Goal: Task Accomplishment & Management: Manage account settings

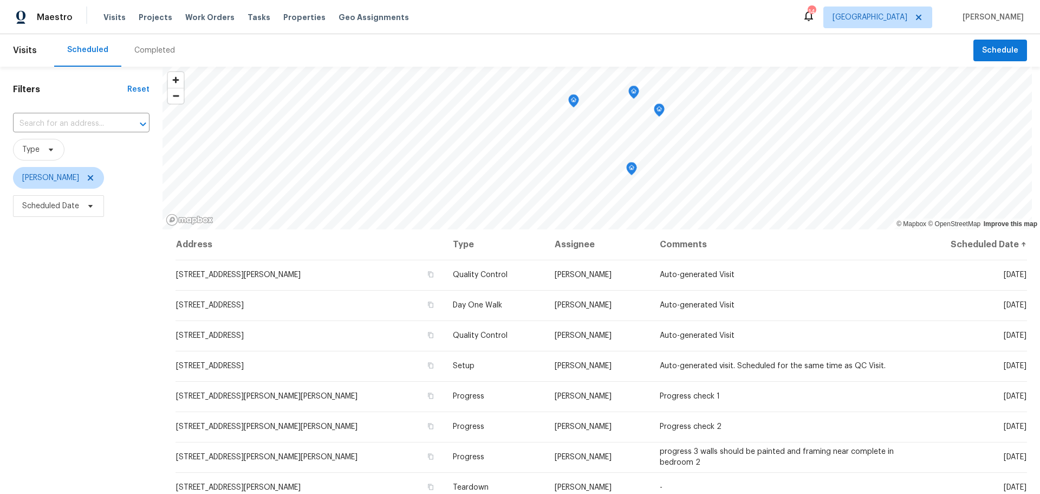
click at [285, 11] on div "Visits Projects Work Orders Tasks Properties Geo Assignments" at bounding box center [262, 18] width 319 height 22
click at [287, 17] on span "Properties" at bounding box center [304, 17] width 42 height 11
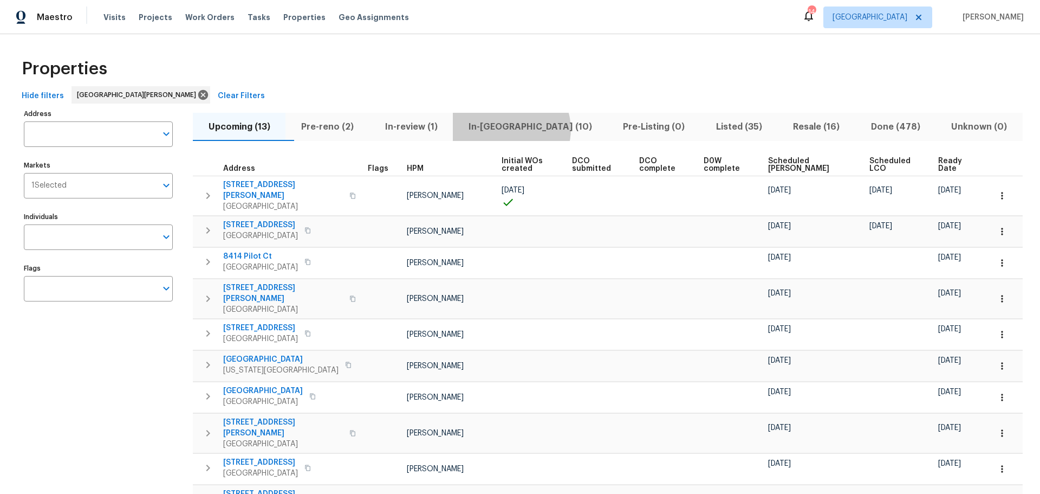
click at [533, 129] on span "In-reno (10)" at bounding box center [529, 126] width 141 height 15
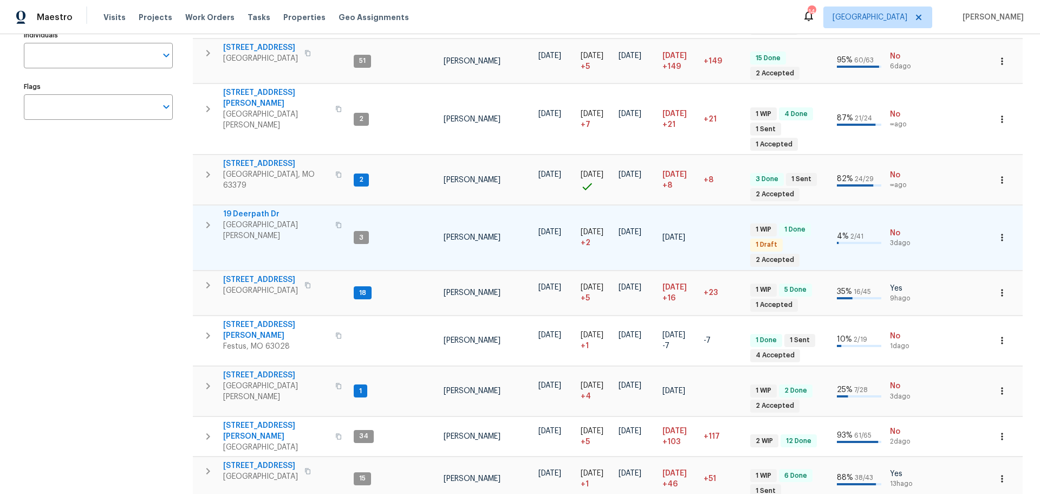
scroll to position [192, 0]
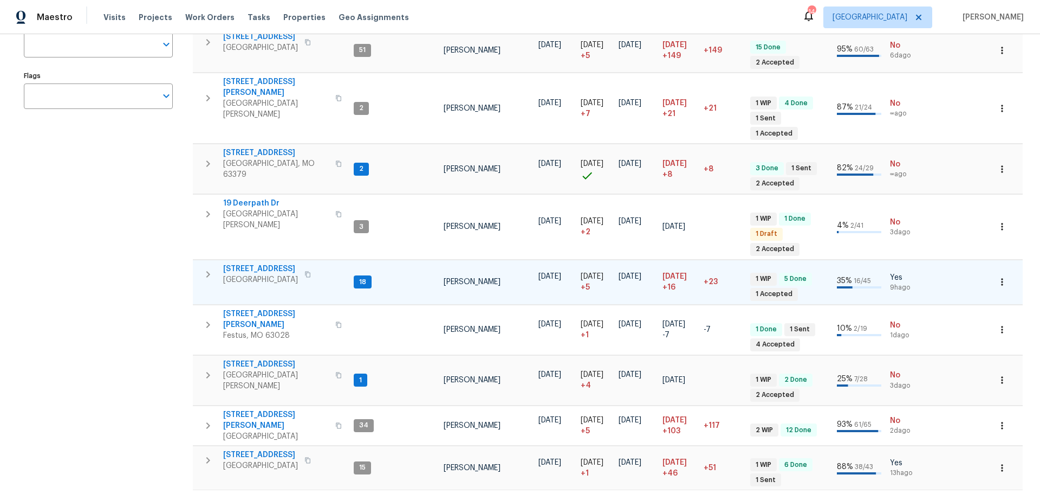
click at [273, 263] on span "[STREET_ADDRESS]" at bounding box center [260, 268] width 75 height 11
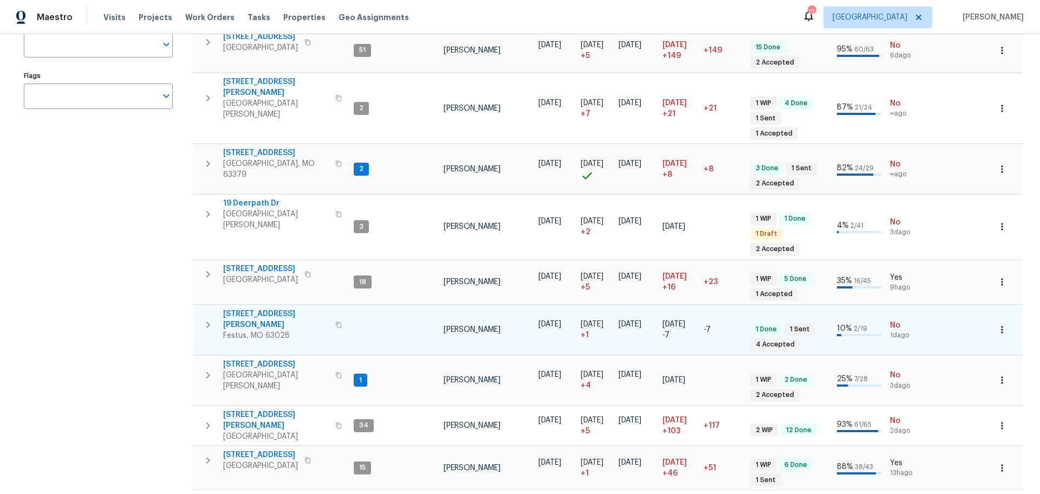
click at [262, 308] on span "807 Huber St" at bounding box center [276, 319] width 106 height 22
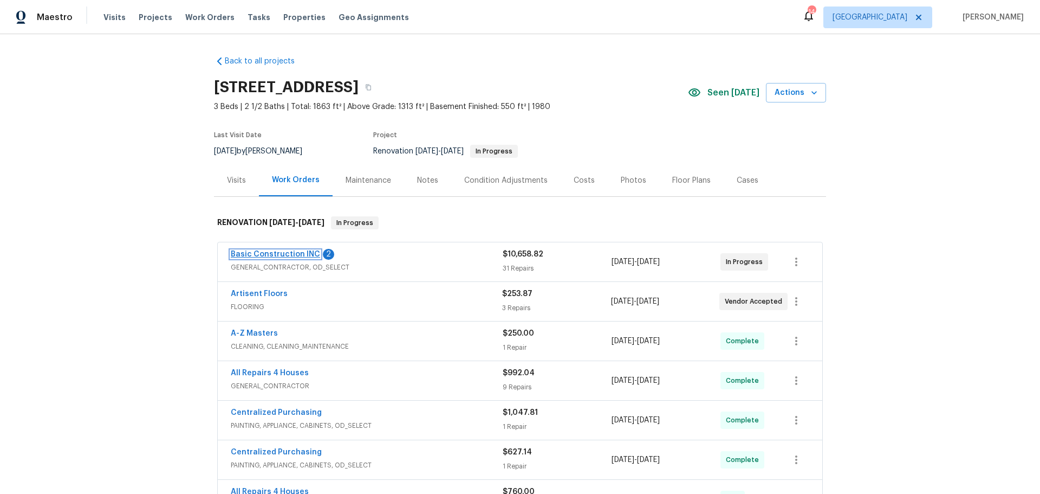
click at [292, 252] on link "Basic Construction INC" at bounding box center [275, 254] width 89 height 8
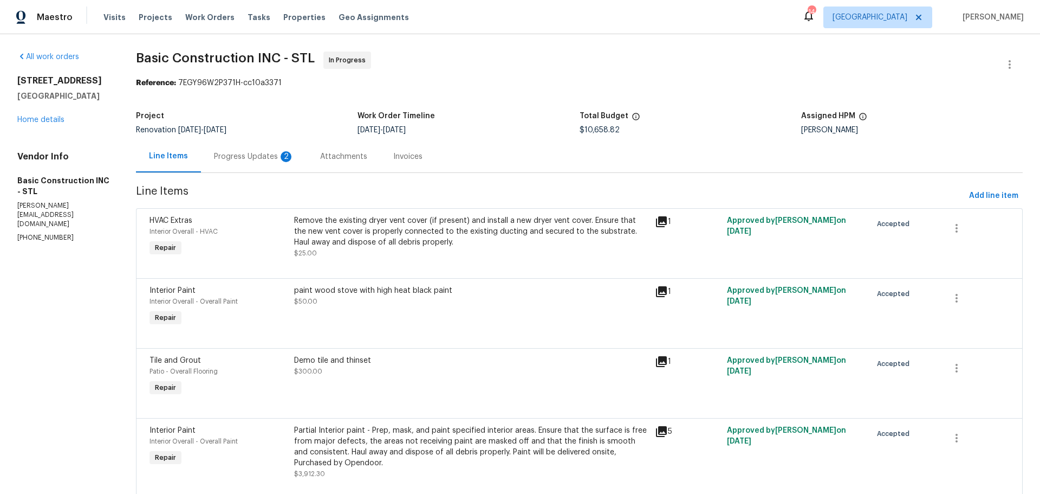
click at [259, 160] on div "Progress Updates 2" at bounding box center [254, 156] width 80 height 11
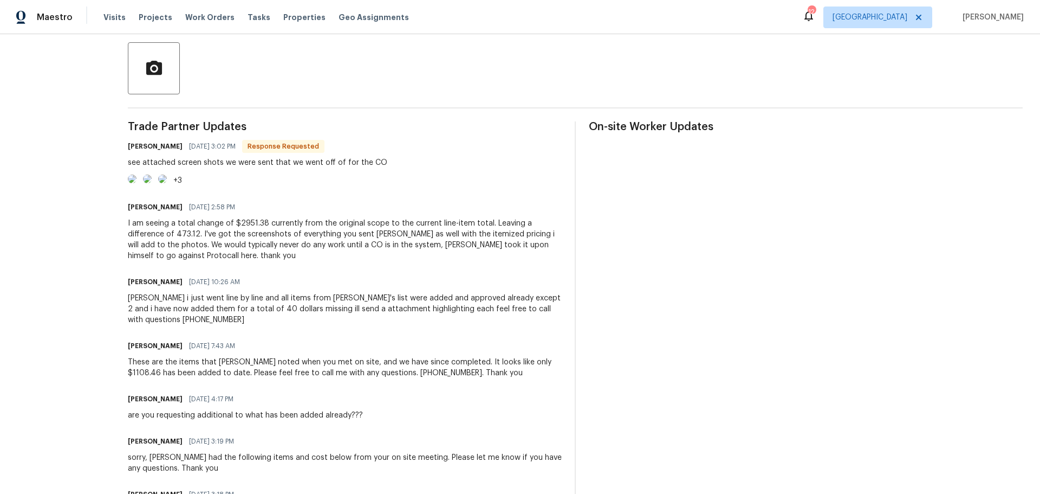
scroll to position [271, 0]
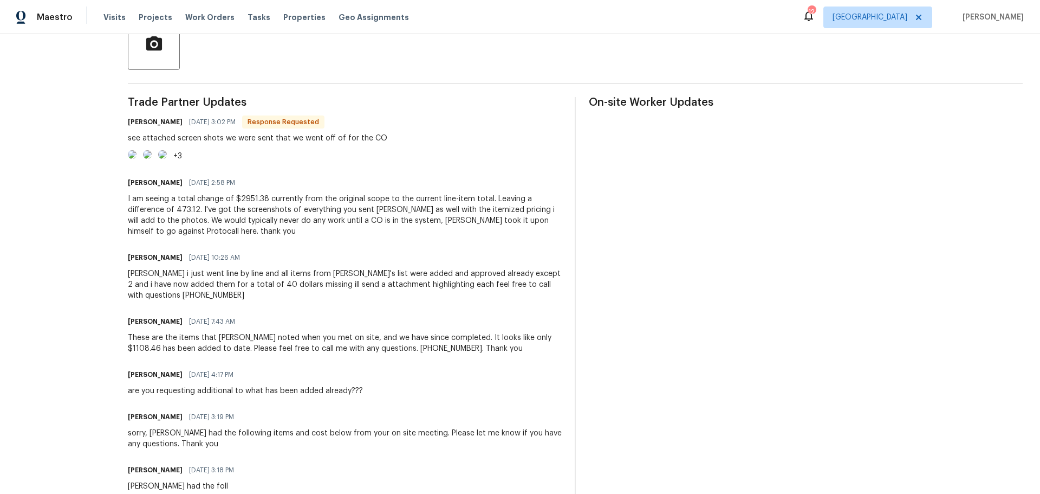
click at [137, 159] on img at bounding box center [132, 154] width 9 height 9
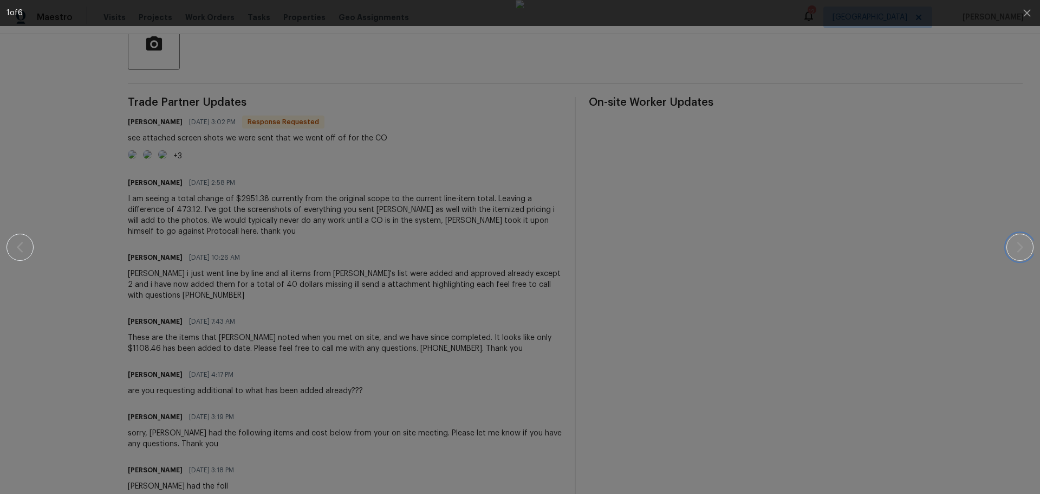
click at [1015, 250] on icon "button" at bounding box center [1020, 247] width 13 height 13
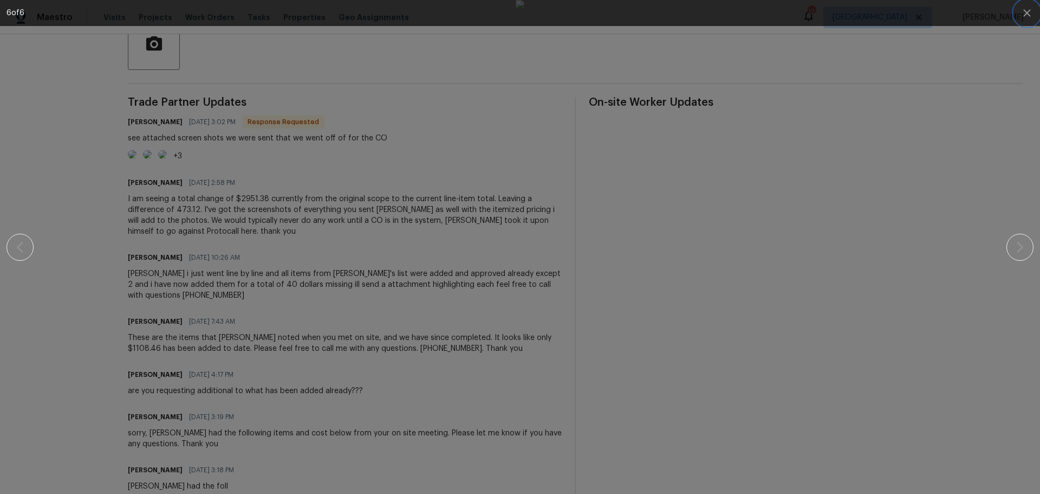
click at [1020, 20] on button "button" at bounding box center [1027, 13] width 26 height 26
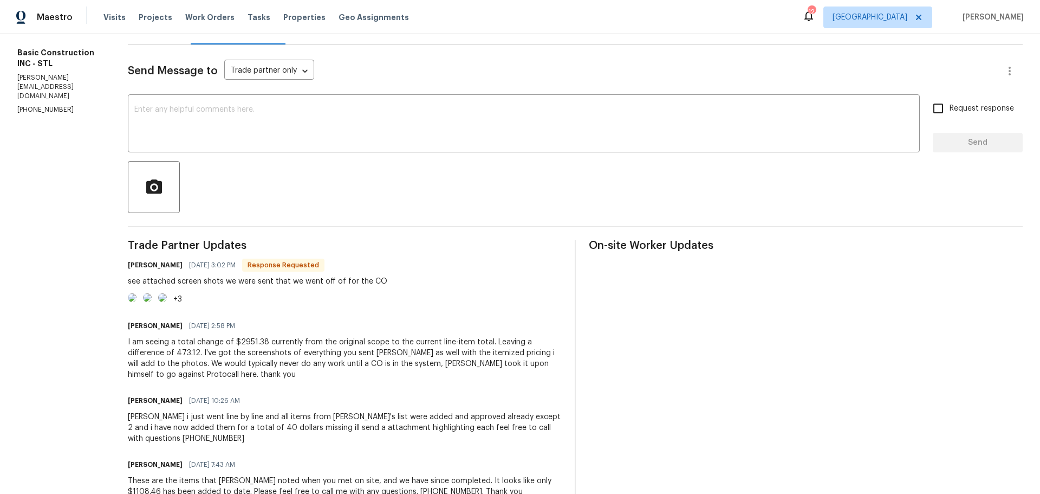
scroll to position [108, 0]
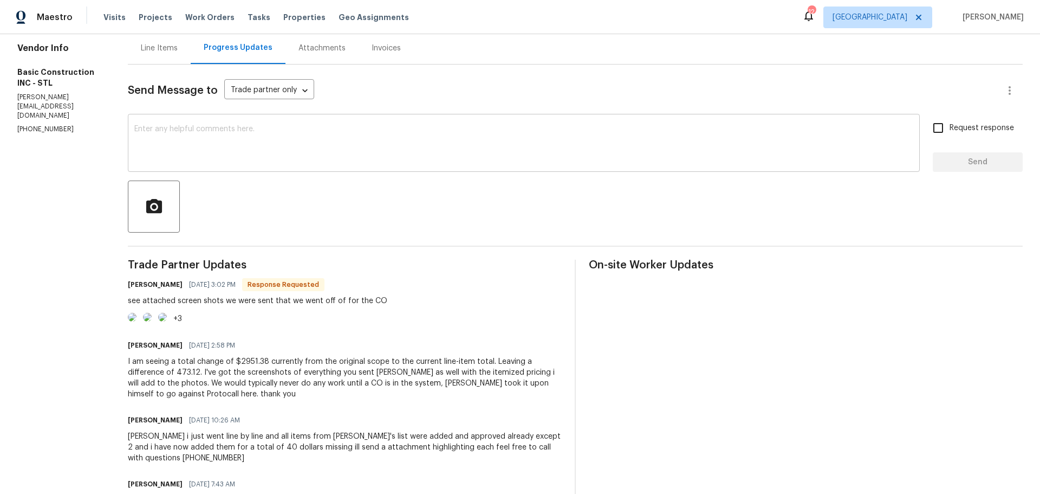
click at [211, 152] on textarea at bounding box center [523, 144] width 779 height 38
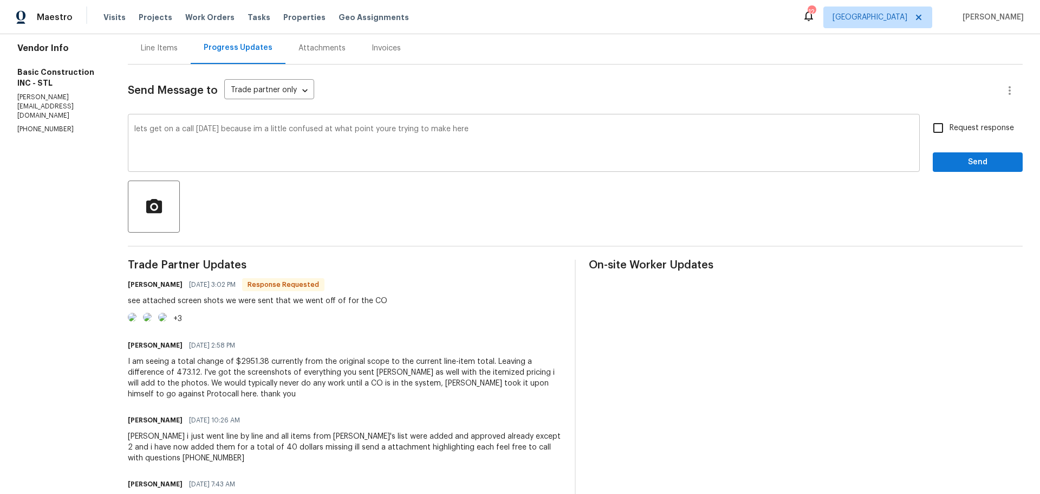
drag, startPoint x: 368, startPoint y: 124, endPoint x: 360, endPoint y: 131, distance: 10.8
click at [360, 131] on textarea "lets get on a call tomorrow because im a little confused at what point youre tr…" at bounding box center [523, 144] width 779 height 38
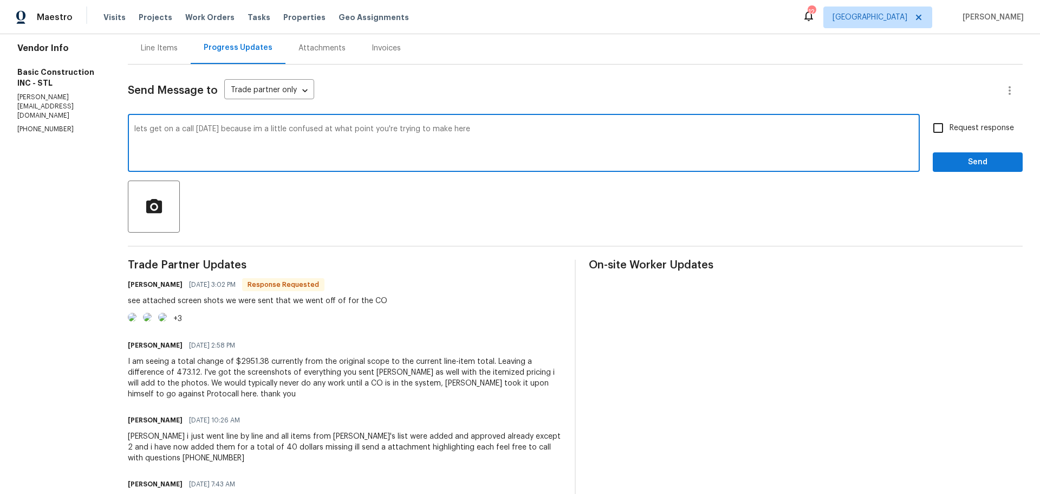
click at [363, 156] on textarea "lets get on a call tomorrow because im a little confused at what point you're t…" at bounding box center [523, 144] width 779 height 38
click at [167, 321] on img at bounding box center [162, 317] width 9 height 9
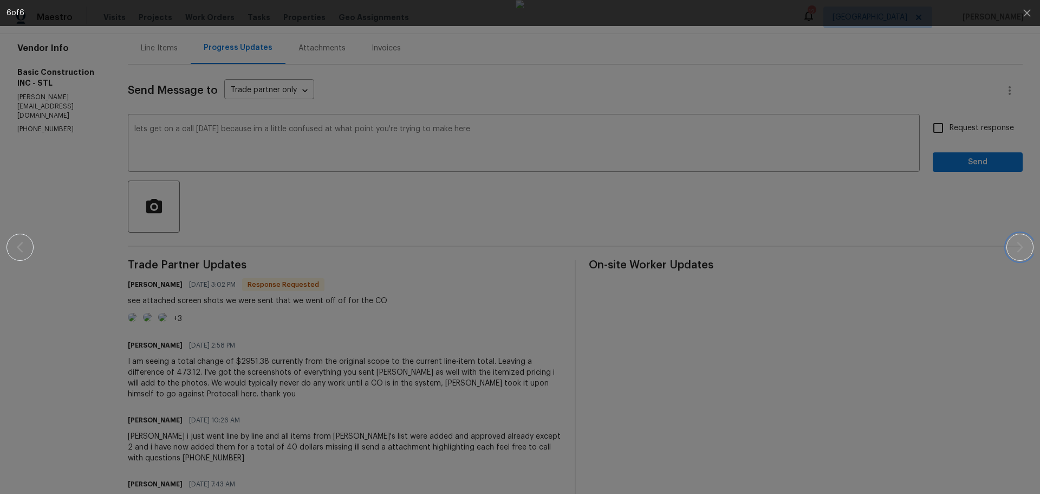
click at [1011, 243] on button "button" at bounding box center [1020, 247] width 27 height 27
click at [1025, 17] on icon "button" at bounding box center [1027, 13] width 13 height 13
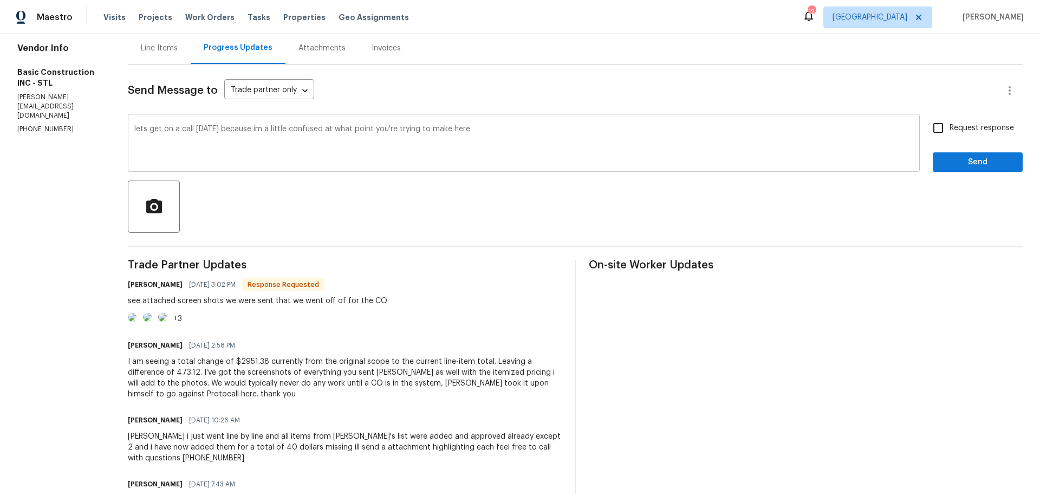
click at [410, 139] on textarea "lets get on a call tomorrow because im a little confused at what point you're t…" at bounding box center [523, 144] width 779 height 38
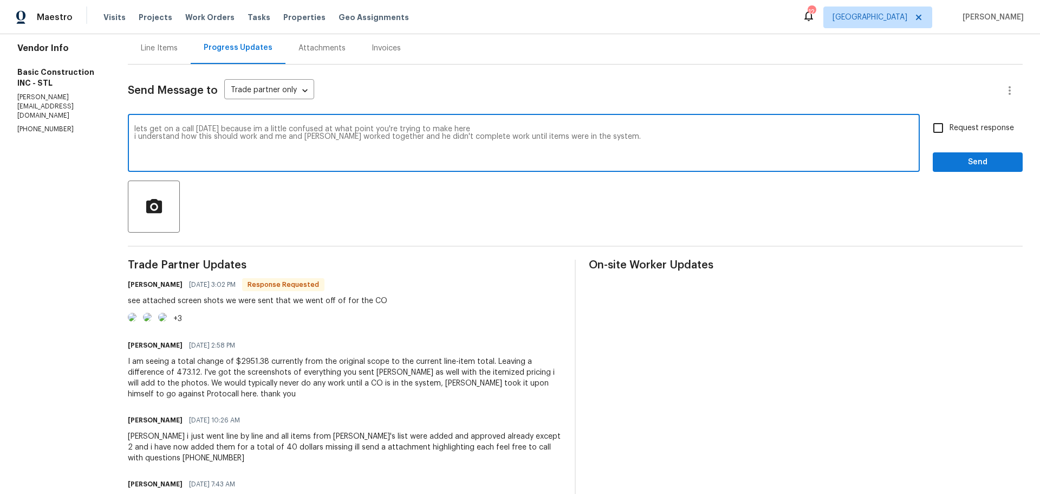
click at [286, 135] on textarea "lets get on a call tomorrow because im a little confused at what point you're t…" at bounding box center [523, 144] width 779 height 38
click at [351, 147] on textarea "lets get on a call tomorrow because im a little confused at what point you're t…" at bounding box center [523, 144] width 779 height 38
drag, startPoint x: 255, startPoint y: 145, endPoint x: 289, endPoint y: 147, distance: 33.6
click at [289, 147] on textarea "lets get on a call tomorrow because im a little confused at what point you're t…" at bounding box center [523, 144] width 779 height 38
click at [306, 145] on textarea "lets get on a call tomorrow because I'm a little confused at what point you're …" at bounding box center [523, 144] width 779 height 38
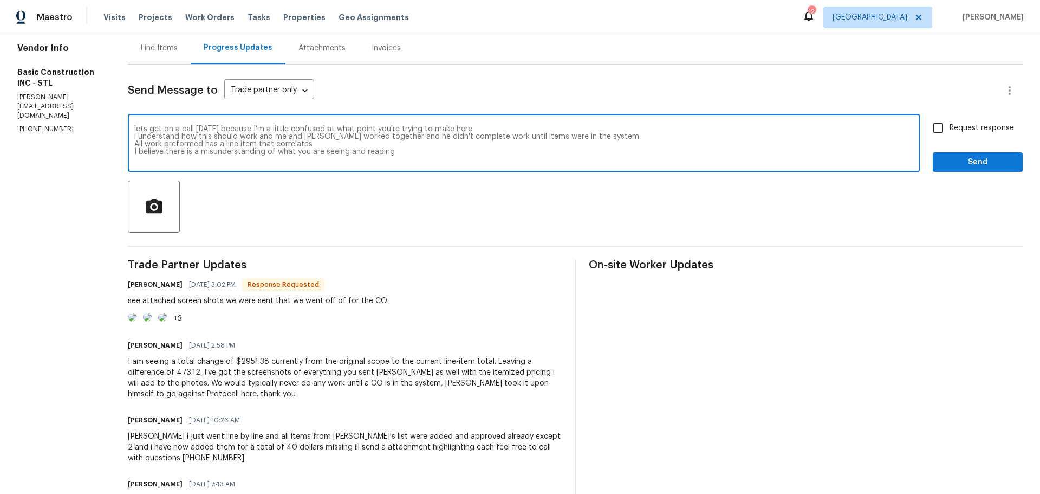
drag, startPoint x: 378, startPoint y: 150, endPoint x: 102, endPoint y: 119, distance: 277.0
click at [102, 119] on div "All work orders 5655 Chalet Hill Dr Saint Louis, MO 63129 Home details Vendor I…" at bounding box center [520, 491] width 1040 height 1130
type textarea "lets get on a call tomorrow because I'm a little confused at what point you're …"
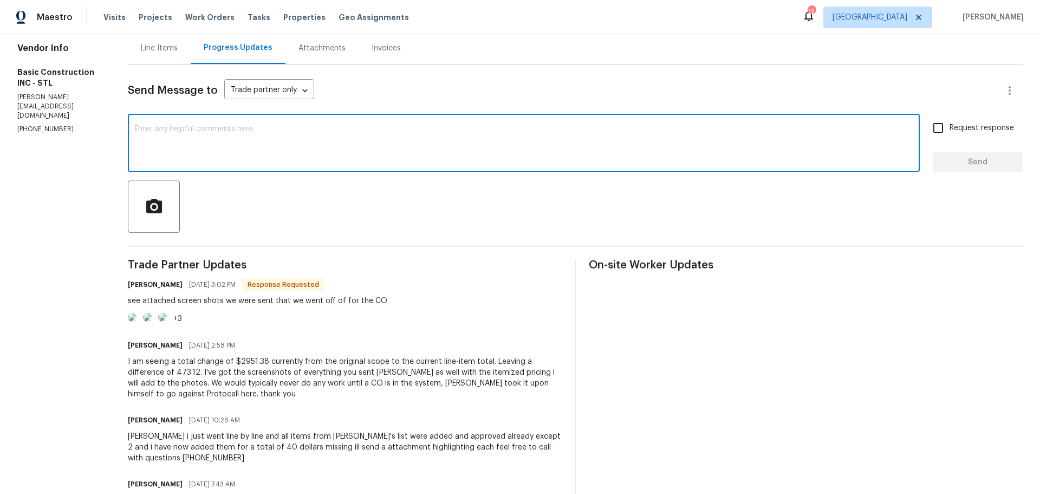
paste textarea "Let’s schedule a call tomorrow to clarify, as I’m not entirely sure I understan…"
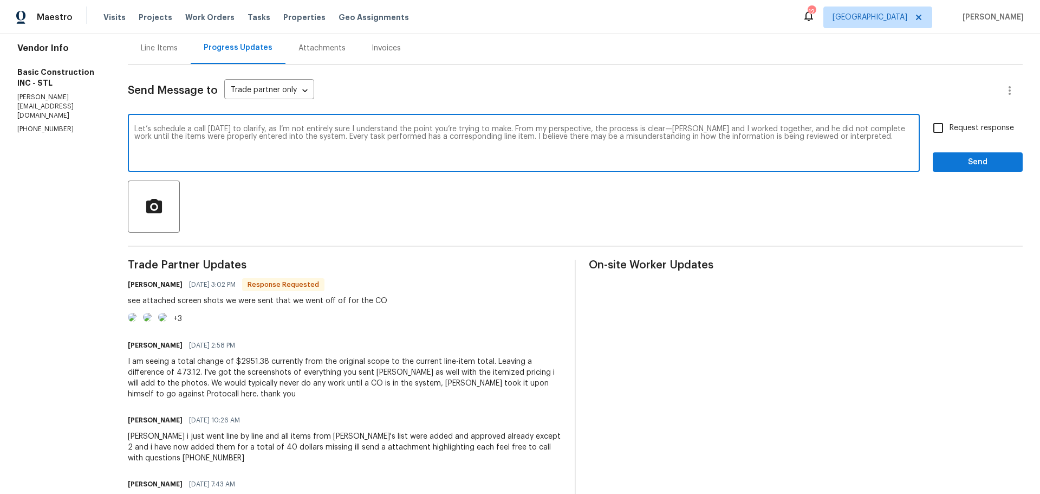
type textarea "Let’s schedule a call tomorrow to clarify, as I’m not entirely sure I understan…"
click at [933, 127] on input "Request response" at bounding box center [938, 127] width 23 height 23
checkbox input "true"
click at [877, 148] on textarea "Let’s schedule a call tomorrow to clarify, as I’m not entirely sure I understan…" at bounding box center [523, 144] width 779 height 38
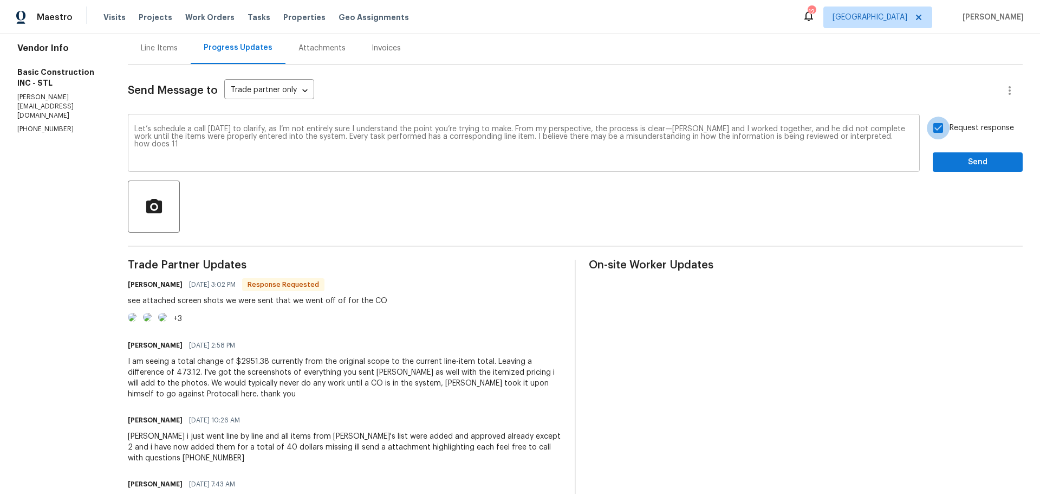
click at [818, 144] on textarea "Let’s schedule a call tomorrow to clarify, as I’m not entirely sure I understan…" at bounding box center [523, 144] width 779 height 38
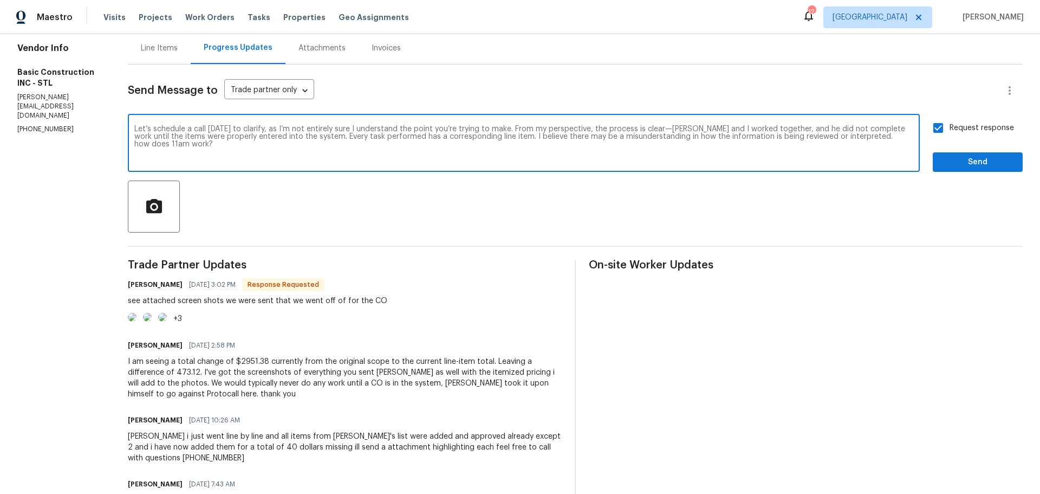
type textarea "Let’s schedule a call tomorrow to clarify, as I’m not entirely sure I understan…"
click at [942, 161] on span "Send" at bounding box center [978, 163] width 73 height 14
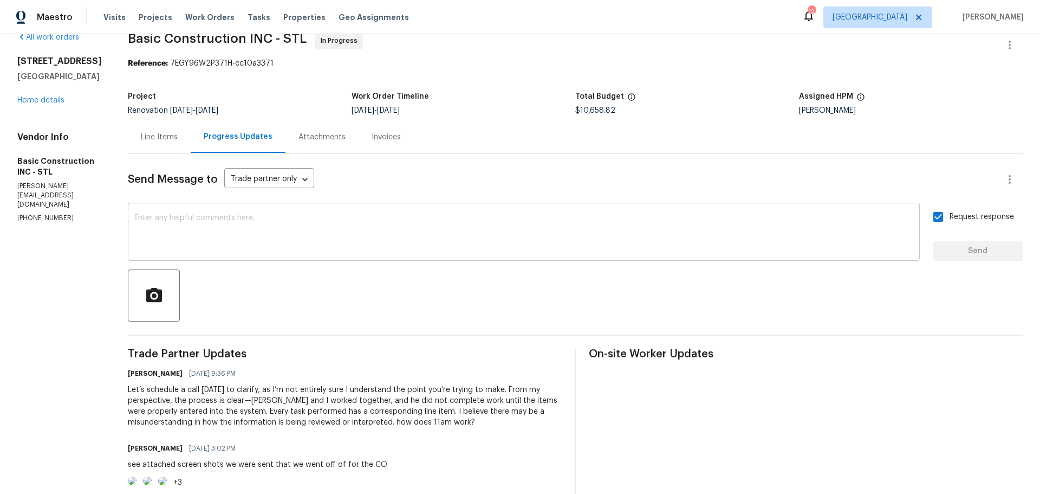
scroll to position [0, 0]
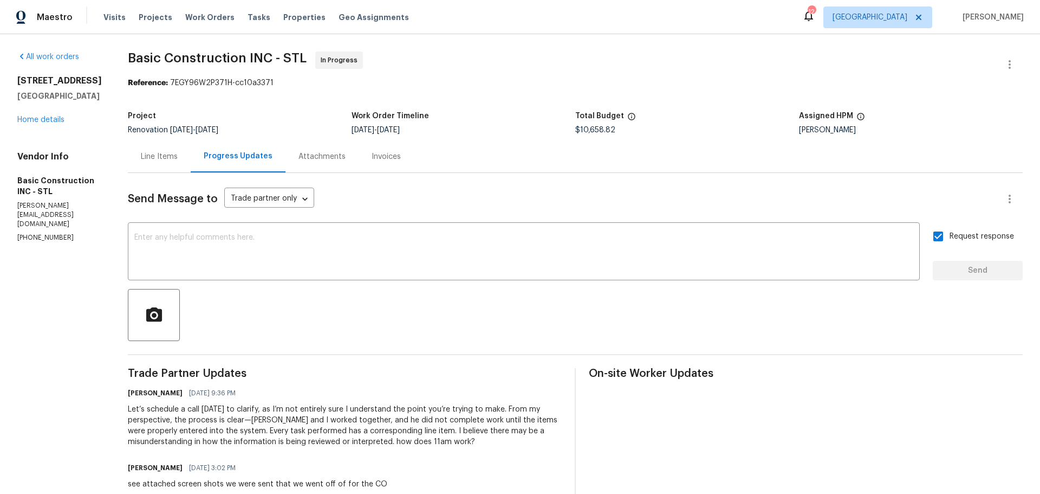
click at [141, 156] on div "Line Items" at bounding box center [159, 156] width 37 height 11
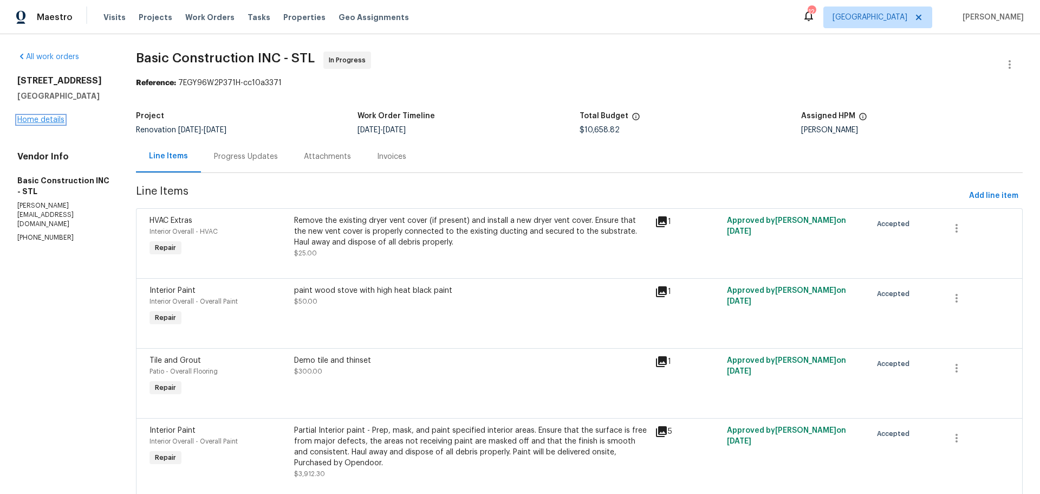
click at [45, 119] on link "Home details" at bounding box center [40, 120] width 47 height 8
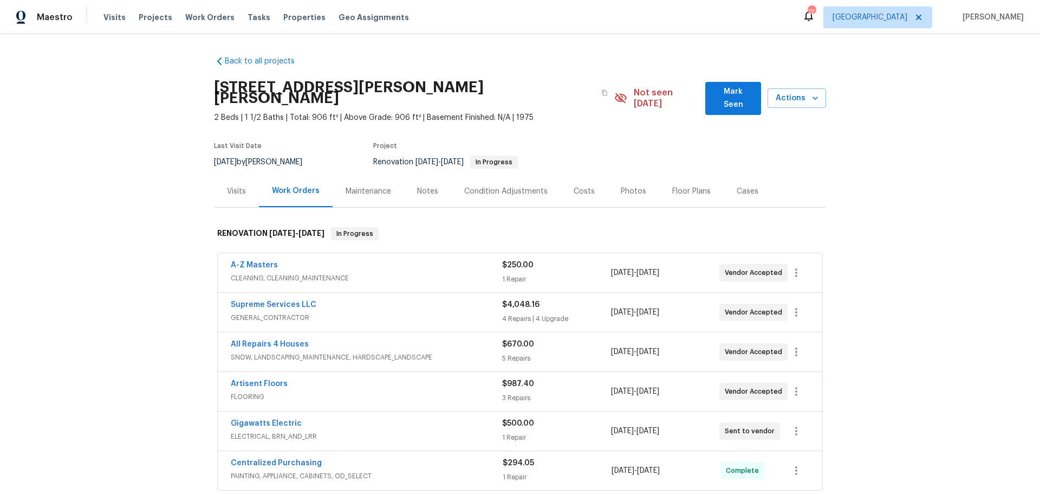
click at [672, 186] on div "Floor Plans" at bounding box center [691, 191] width 38 height 11
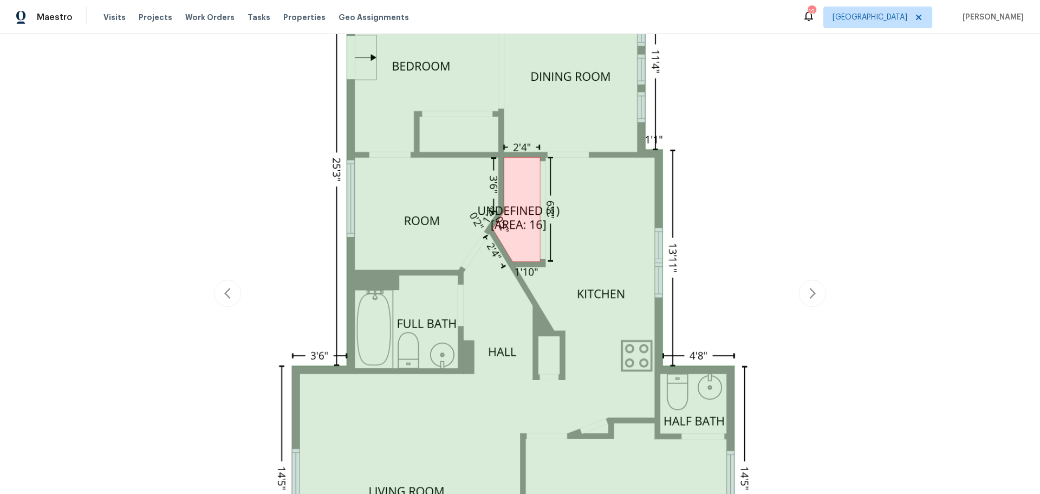
scroll to position [264, 0]
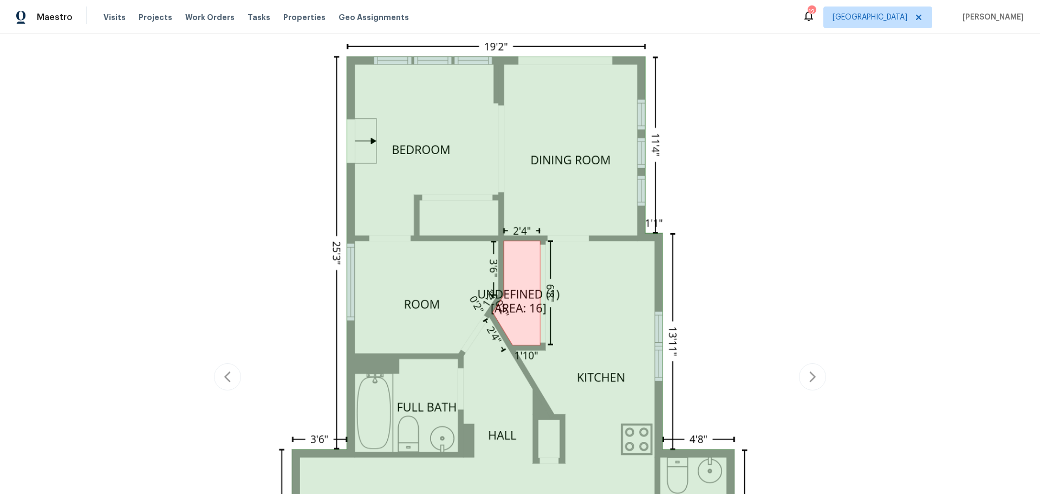
click at [306, 10] on div "Visits Projects Work Orders Tasks Properties Geo Assignments" at bounding box center [262, 18] width 319 height 22
click at [299, 15] on span "Properties" at bounding box center [304, 17] width 42 height 11
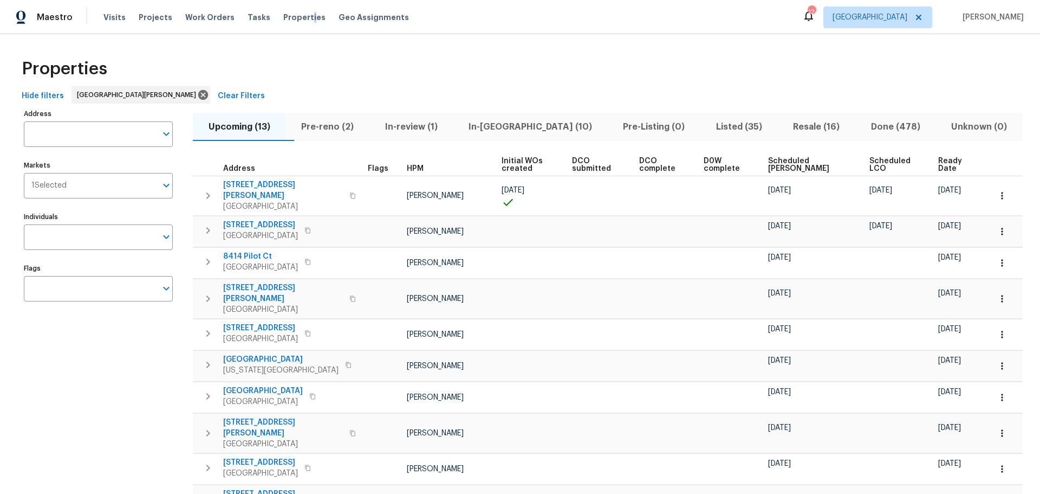
click at [507, 131] on span "In-reno (10)" at bounding box center [529, 126] width 141 height 15
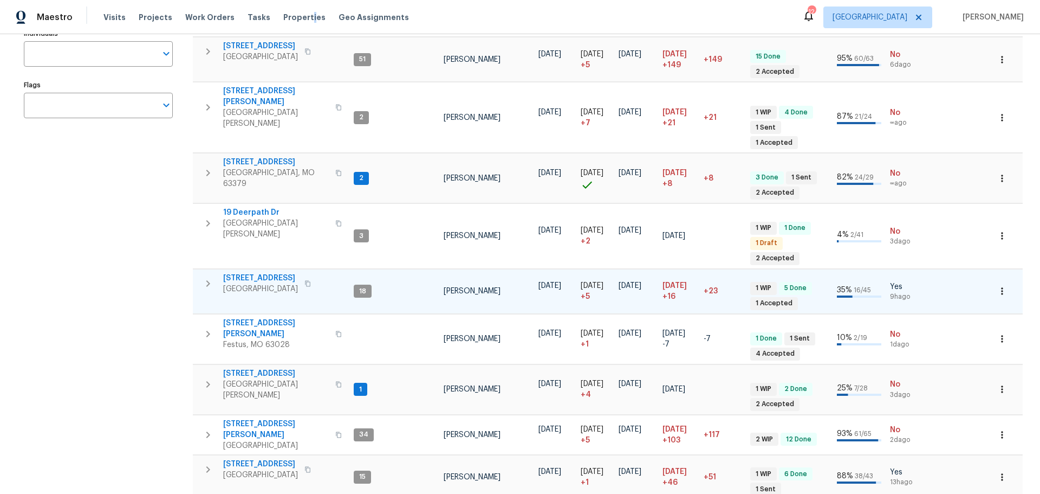
scroll to position [192, 0]
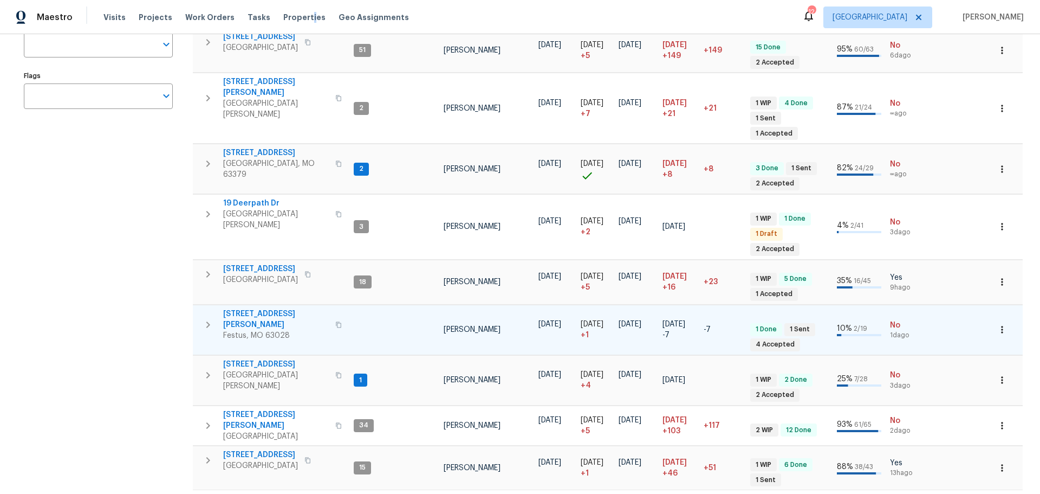
click at [250, 308] on span "807 Huber St" at bounding box center [276, 319] width 106 height 22
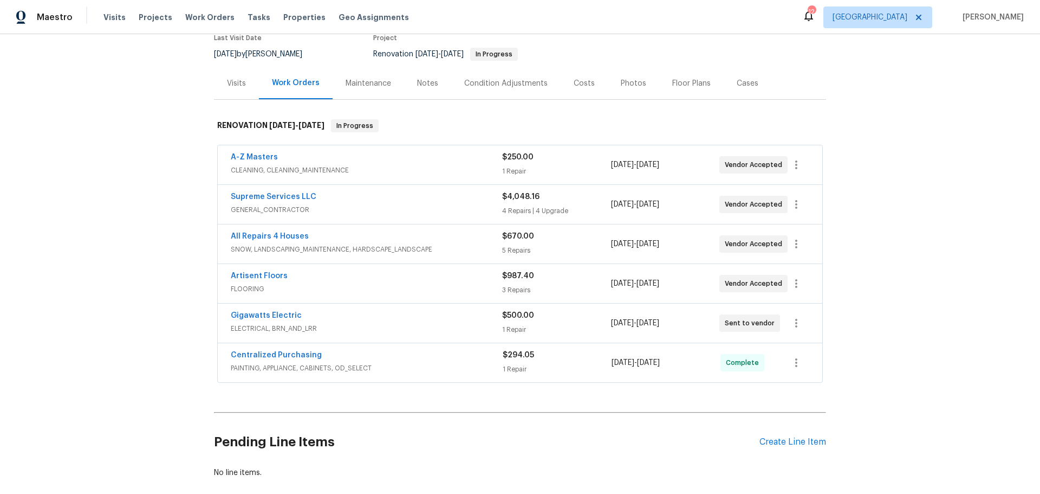
scroll to position [108, 0]
click at [271, 271] on link "Artisent Floors" at bounding box center [259, 275] width 57 height 8
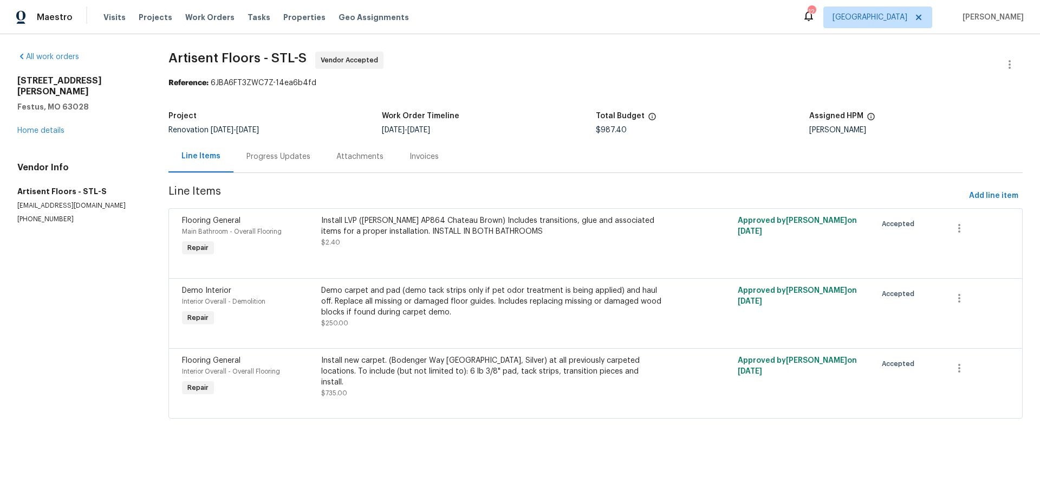
click at [289, 163] on div "Progress Updates" at bounding box center [279, 156] width 90 height 32
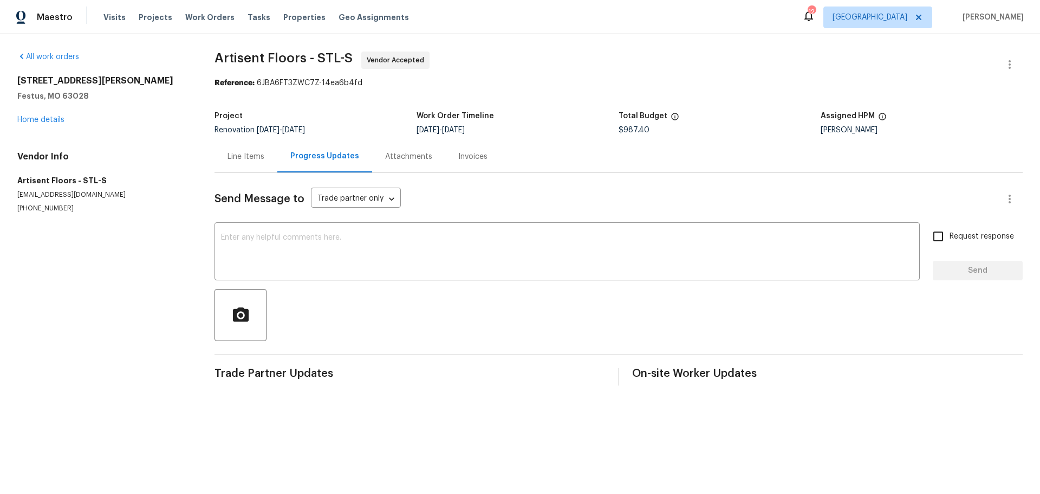
click at [400, 163] on div "Attachments" at bounding box center [408, 156] width 73 height 32
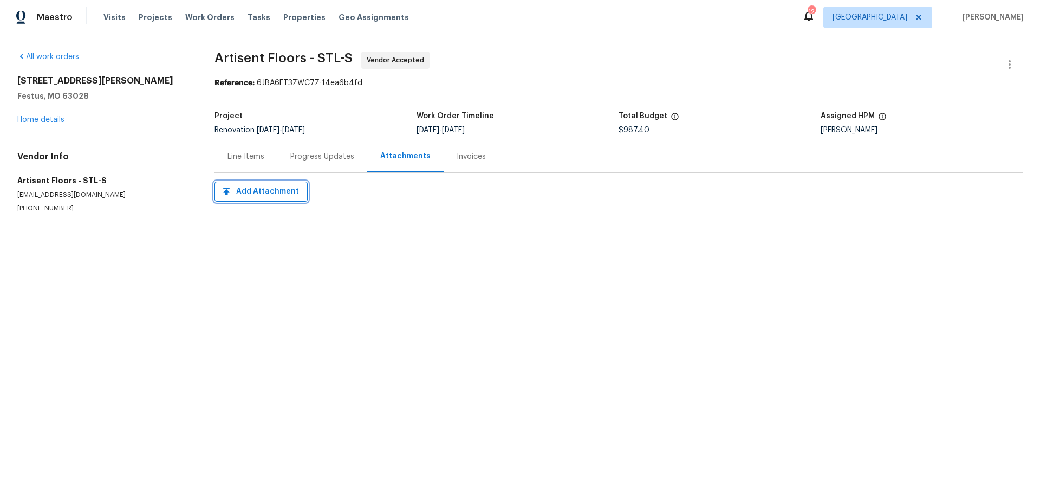
click at [266, 191] on span "Add Attachment" at bounding box center [261, 192] width 76 height 14
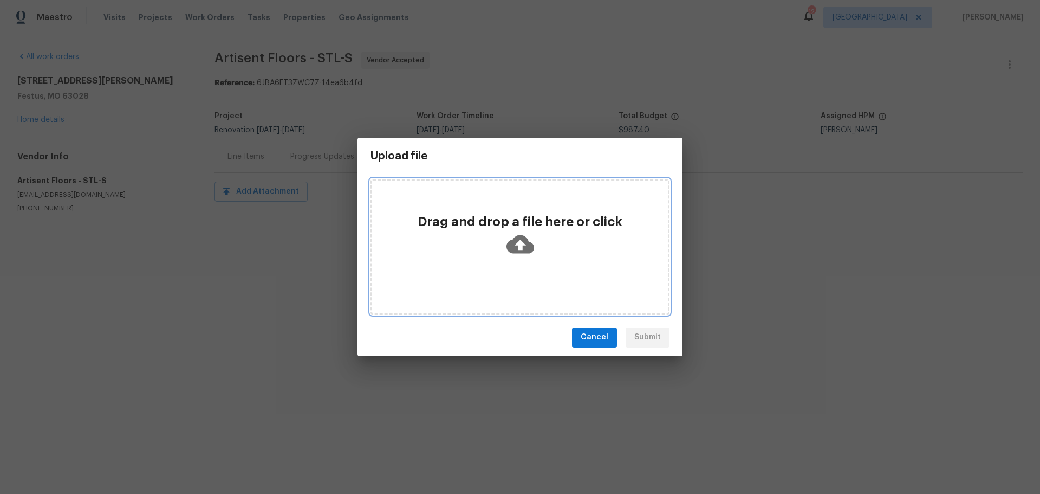
click at [478, 237] on div "Drag and drop a file here or click" at bounding box center [520, 237] width 296 height 48
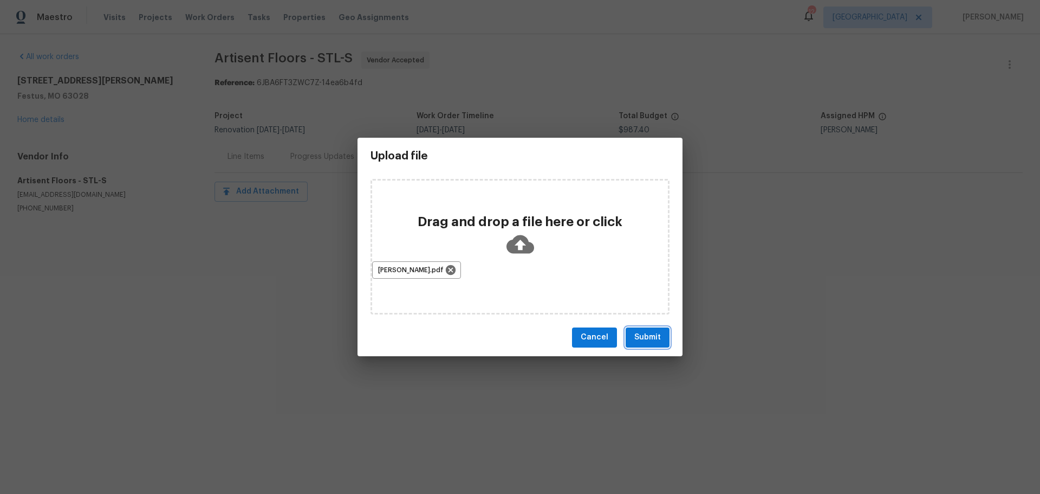
drag, startPoint x: 632, startPoint y: 337, endPoint x: 638, endPoint y: 335, distance: 5.7
click at [635, 336] on button "Submit" at bounding box center [648, 337] width 44 height 20
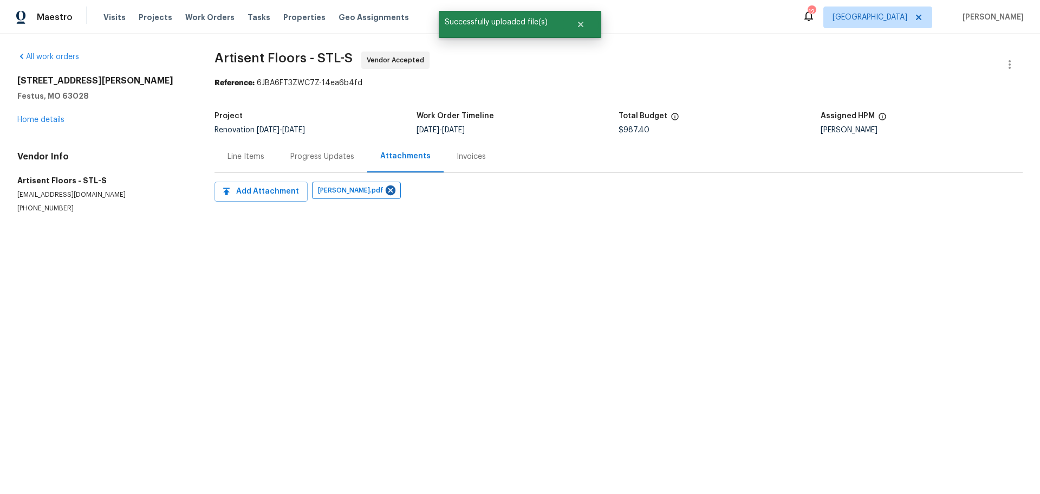
click at [255, 159] on div "Line Items" at bounding box center [246, 156] width 37 height 11
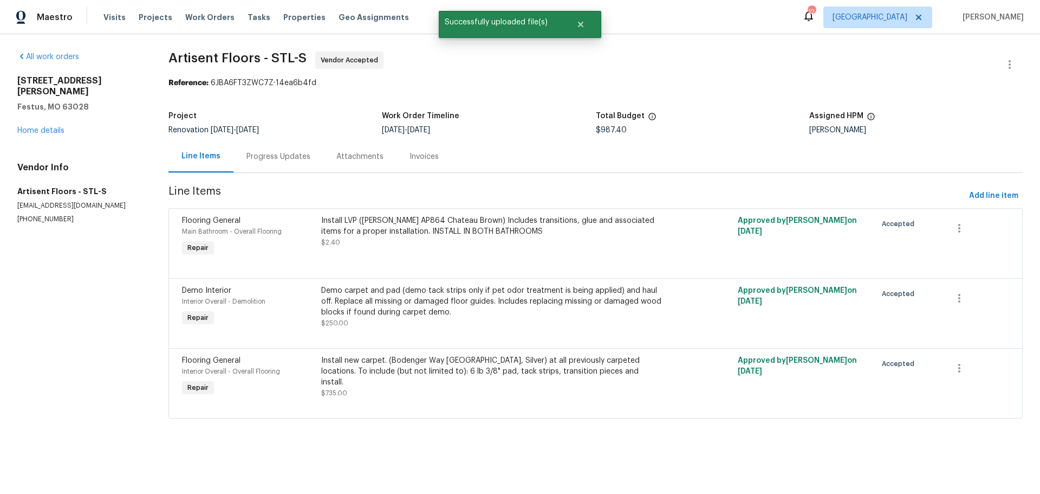
click at [266, 170] on div "Progress Updates" at bounding box center [279, 156] width 90 height 32
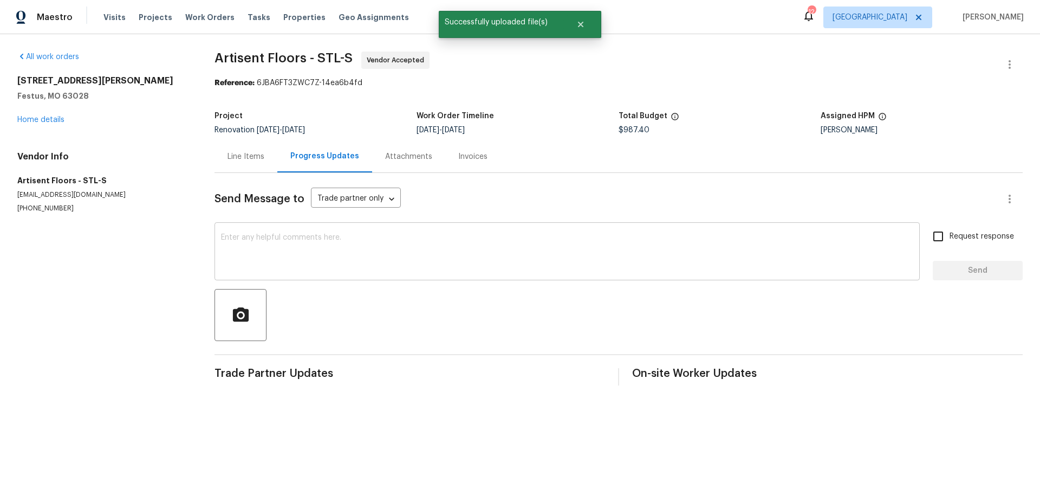
click at [273, 236] on textarea at bounding box center [567, 253] width 692 height 38
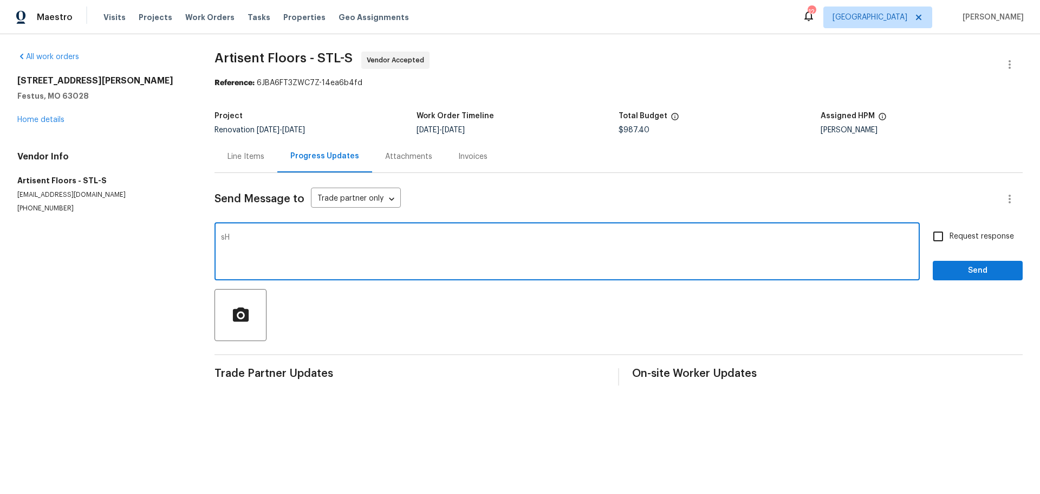
type textarea "s"
type textarea "S"
type textarea "Here is a pdf of what is to be carpet and what is to be lvp LVP both bathrooms …"
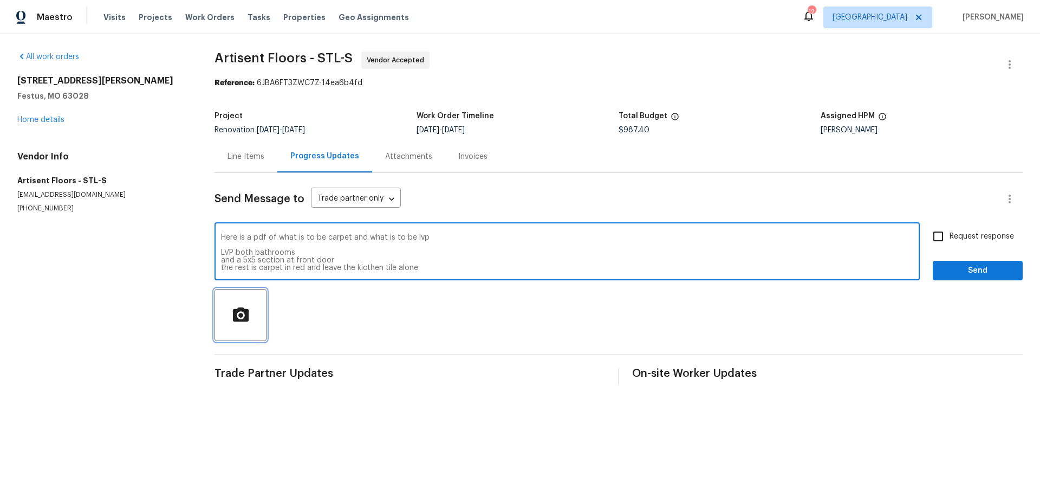
click at [228, 313] on span "button" at bounding box center [240, 315] width 35 height 19
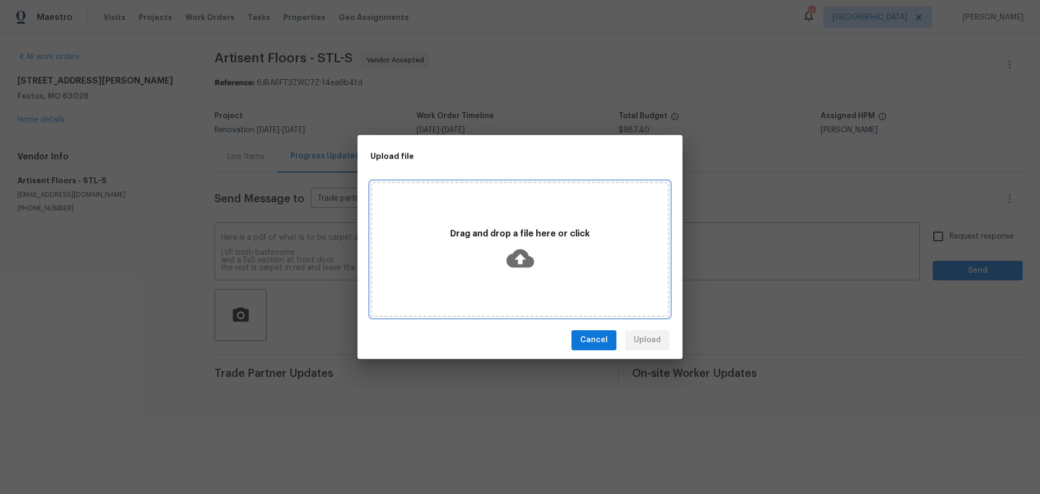
click at [410, 256] on div "Drag and drop a file here or click" at bounding box center [520, 249] width 296 height 51
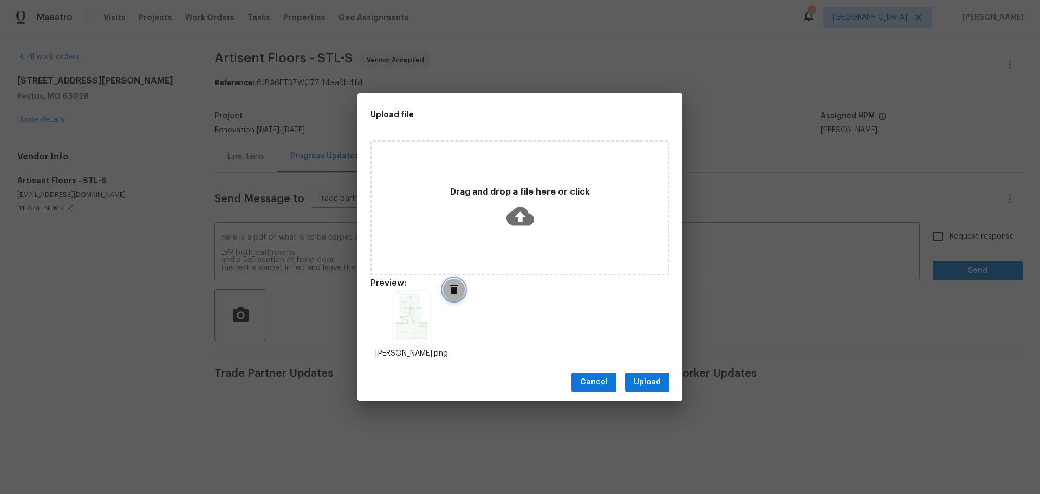
click at [455, 295] on icon "Delete" at bounding box center [454, 289] width 13 height 13
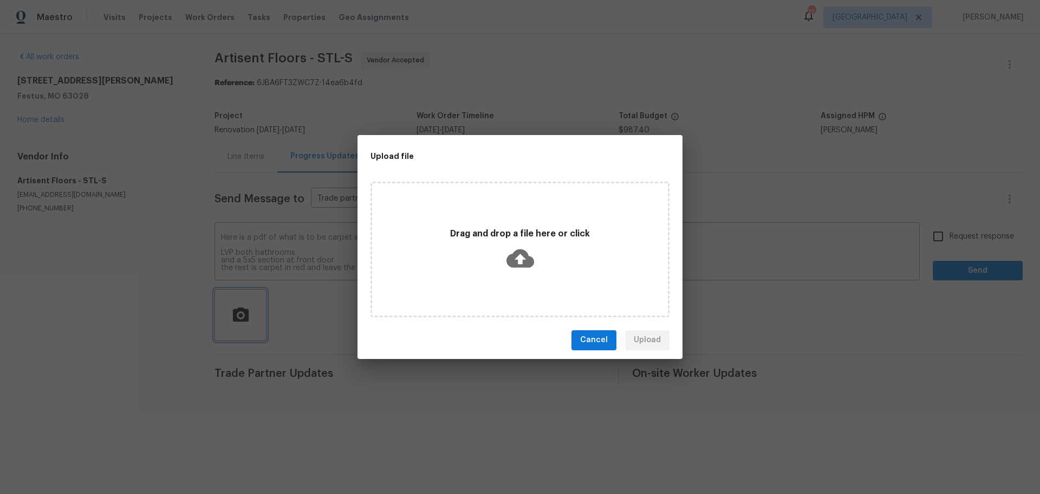
click at [590, 365] on div "Upload file Drag and drop a file here or click Cancel Upload" at bounding box center [520, 247] width 1040 height 494
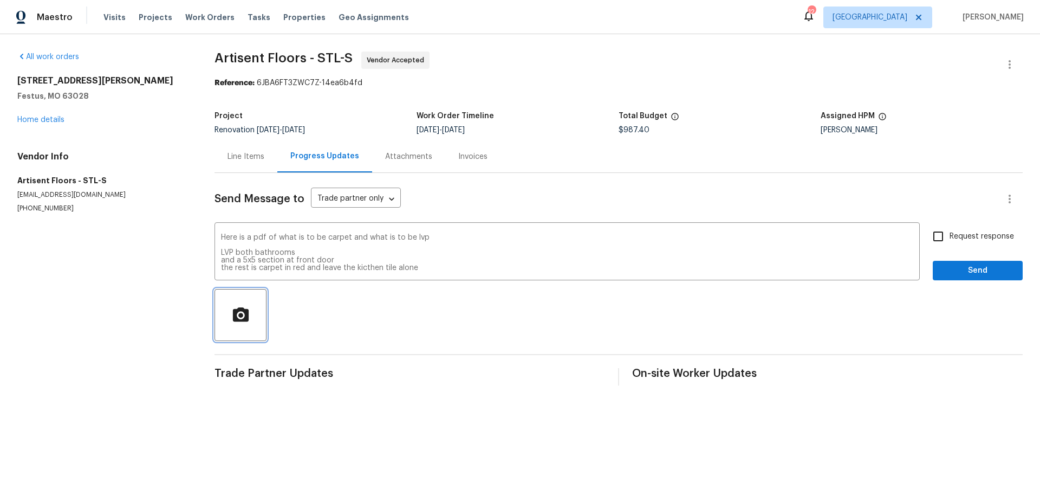
click at [240, 303] on button "button" at bounding box center [241, 315] width 52 height 52
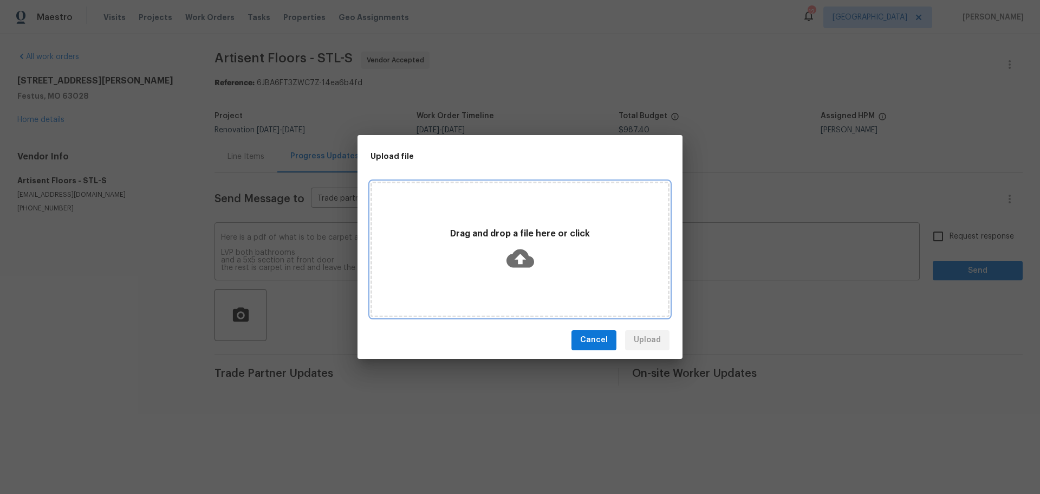
click at [479, 229] on p "Drag and drop a file here or click" at bounding box center [520, 233] width 296 height 11
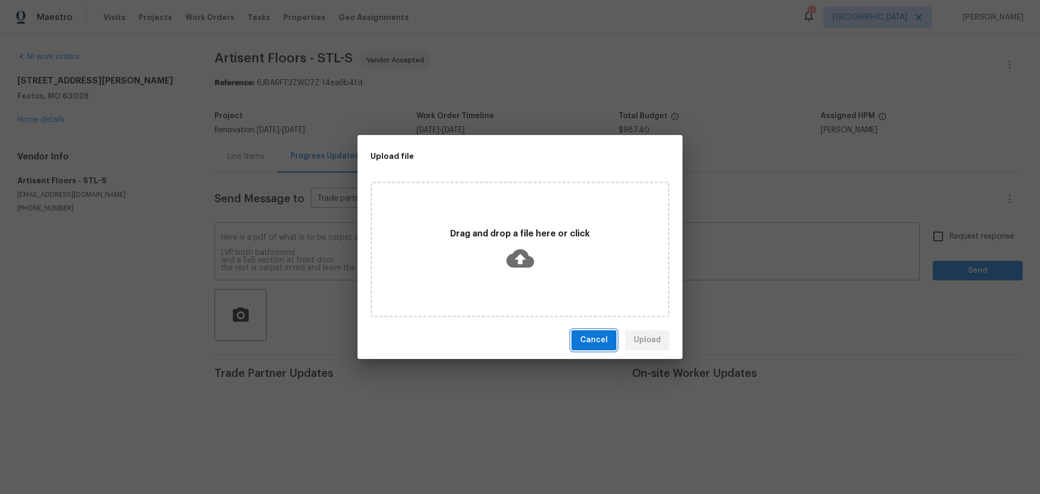
click at [599, 346] on span "Cancel" at bounding box center [594, 340] width 28 height 14
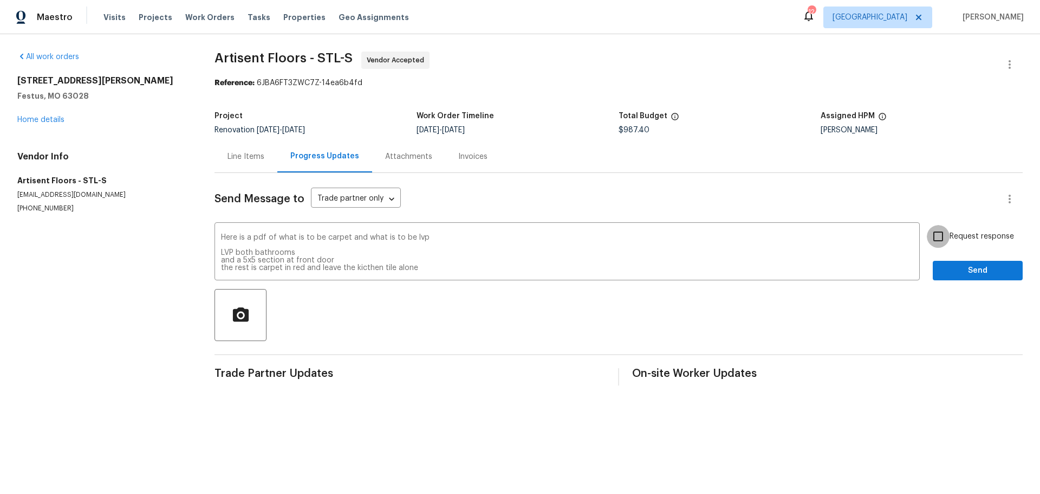
click at [930, 234] on input "Request response" at bounding box center [938, 236] width 23 height 23
checkbox input "true"
click at [948, 265] on span "Send" at bounding box center [978, 271] width 73 height 14
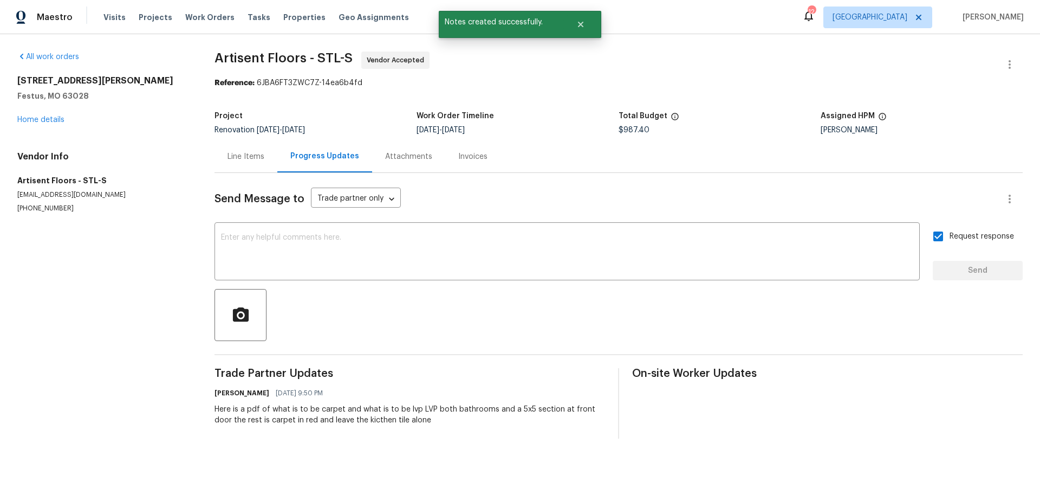
click at [389, 160] on div "Attachments" at bounding box center [408, 156] width 47 height 11
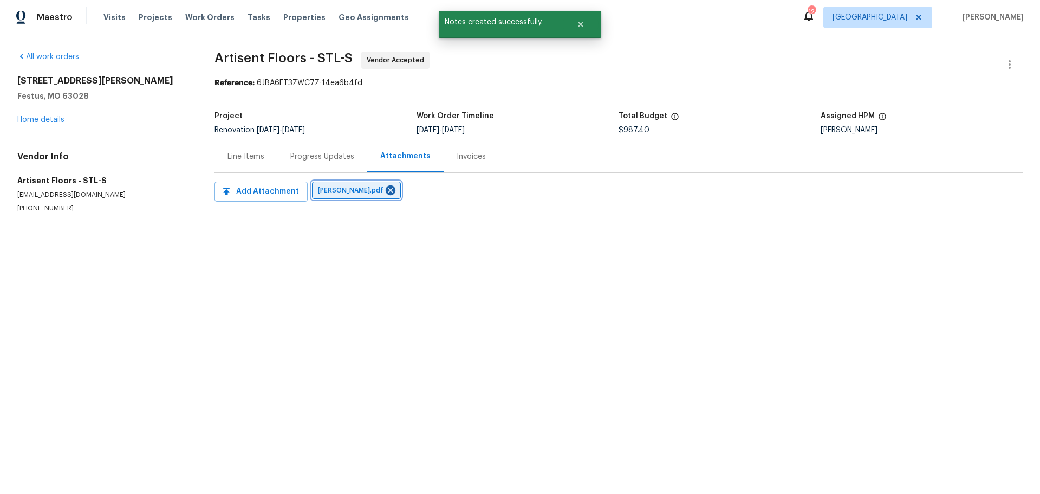
click at [334, 195] on span "huber.pdf" at bounding box center [353, 190] width 70 height 11
click at [309, 161] on div "Progress Updates" at bounding box center [322, 156] width 64 height 11
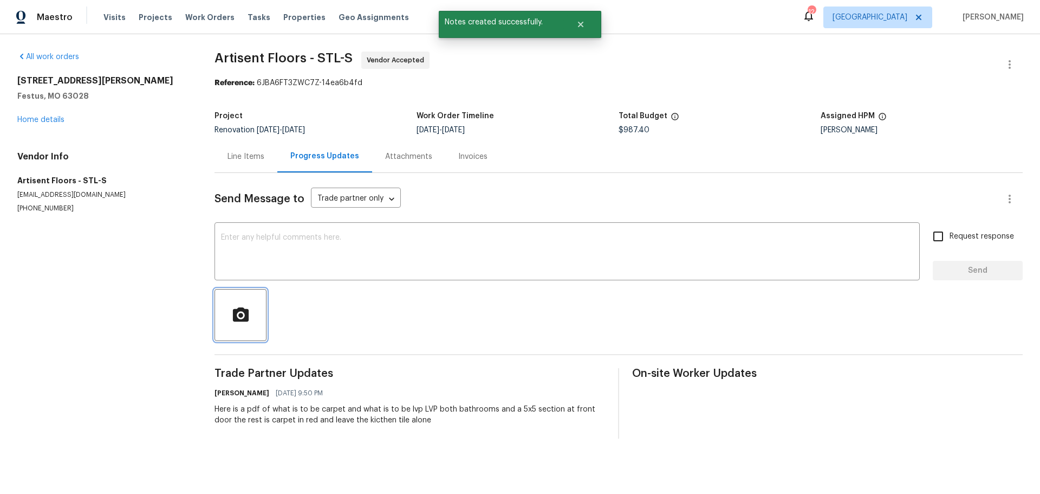
click at [248, 310] on icon "button" at bounding box center [240, 314] width 16 height 14
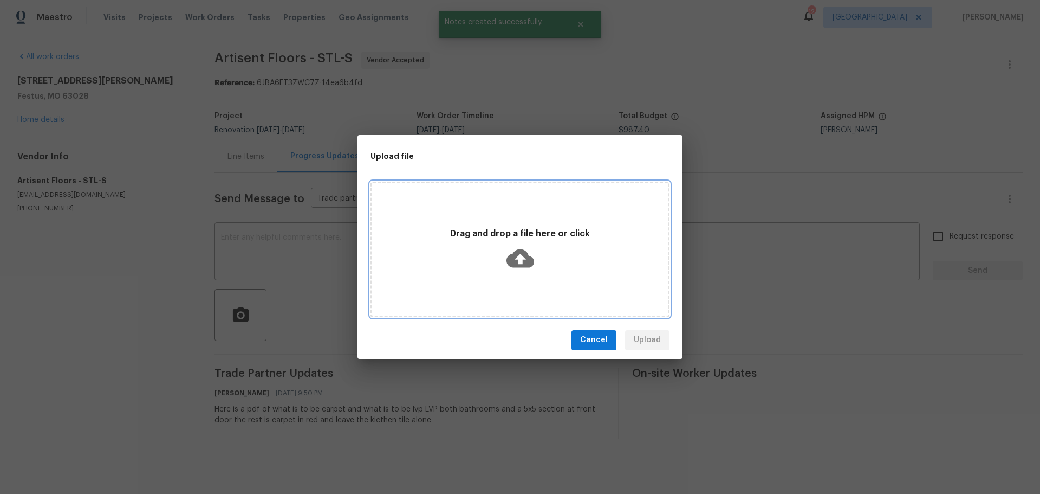
click at [482, 212] on div "Drag and drop a file here or click" at bounding box center [520, 249] width 299 height 135
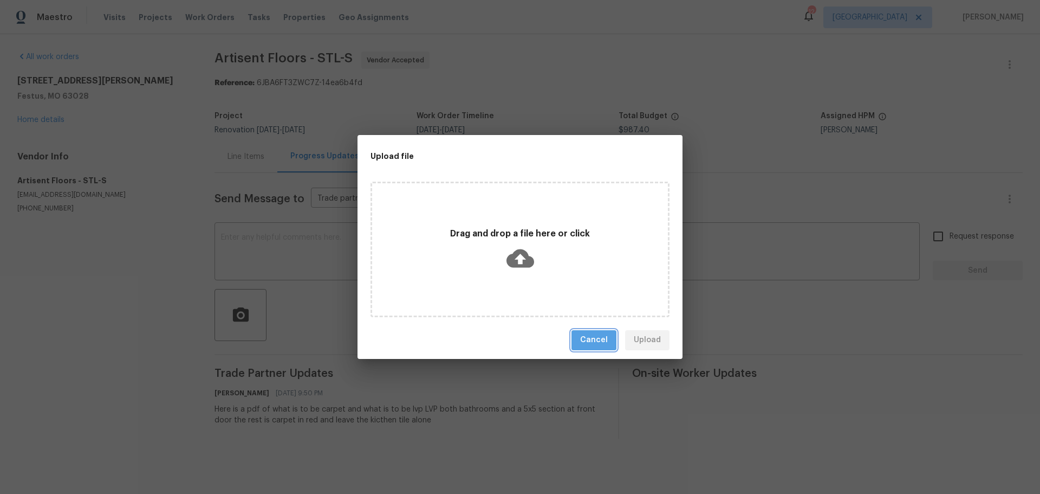
click at [601, 338] on span "Cancel" at bounding box center [594, 340] width 28 height 14
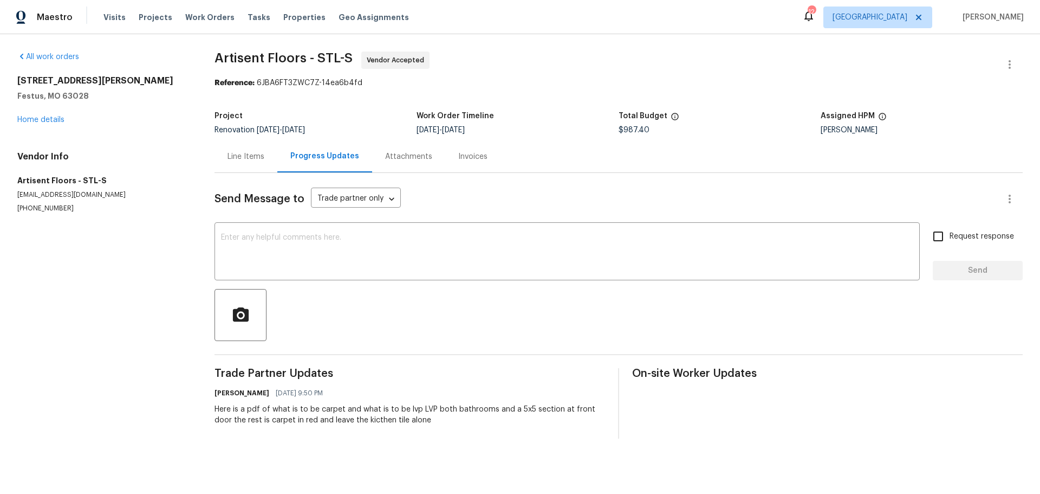
click at [396, 148] on div "Attachments" at bounding box center [408, 156] width 73 height 32
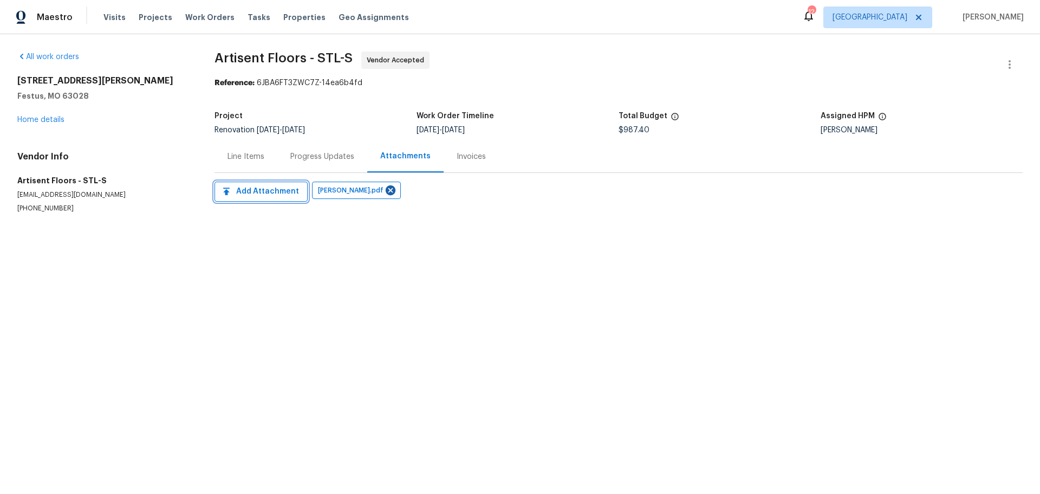
click at [294, 191] on span "Add Attachment" at bounding box center [261, 192] width 76 height 14
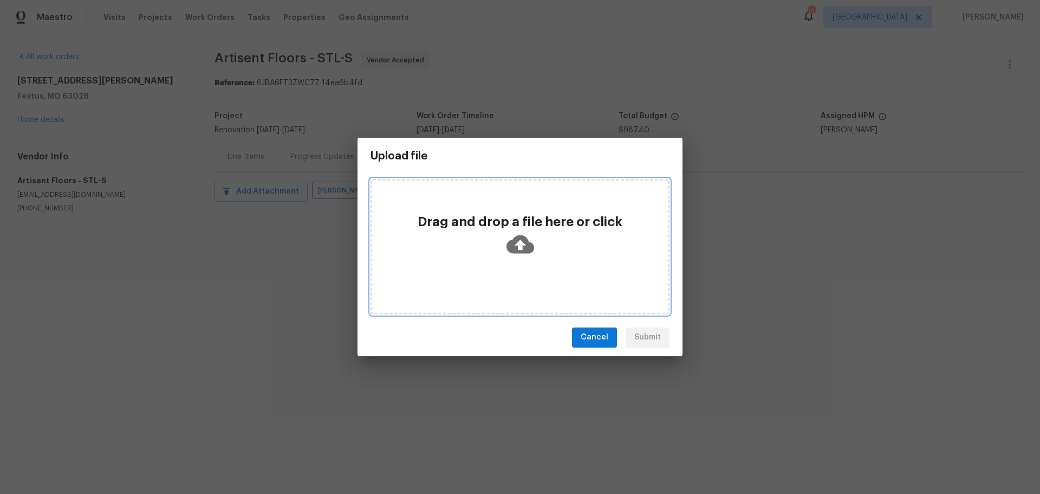
click at [438, 230] on p "Drag and drop a file here or click" at bounding box center [520, 221] width 285 height 17
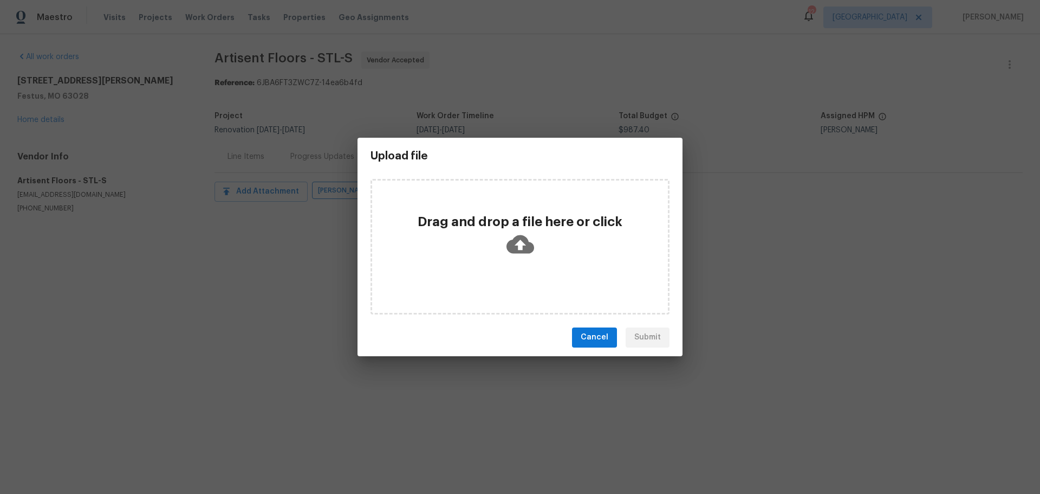
drag, startPoint x: 274, startPoint y: 112, endPoint x: 315, endPoint y: 113, distance: 41.2
click at [276, 112] on div "Upload file Drag and drop a file here or click Cancel Submit" at bounding box center [520, 247] width 1040 height 494
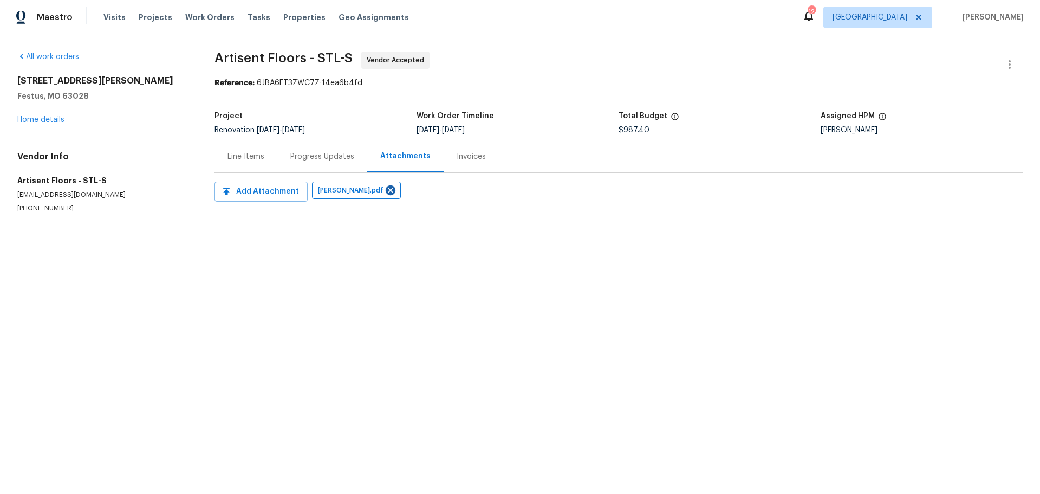
drag, startPoint x: 298, startPoint y: 148, endPoint x: 312, endPoint y: 151, distance: 14.3
click at [303, 150] on div "Progress Updates" at bounding box center [322, 156] width 90 height 32
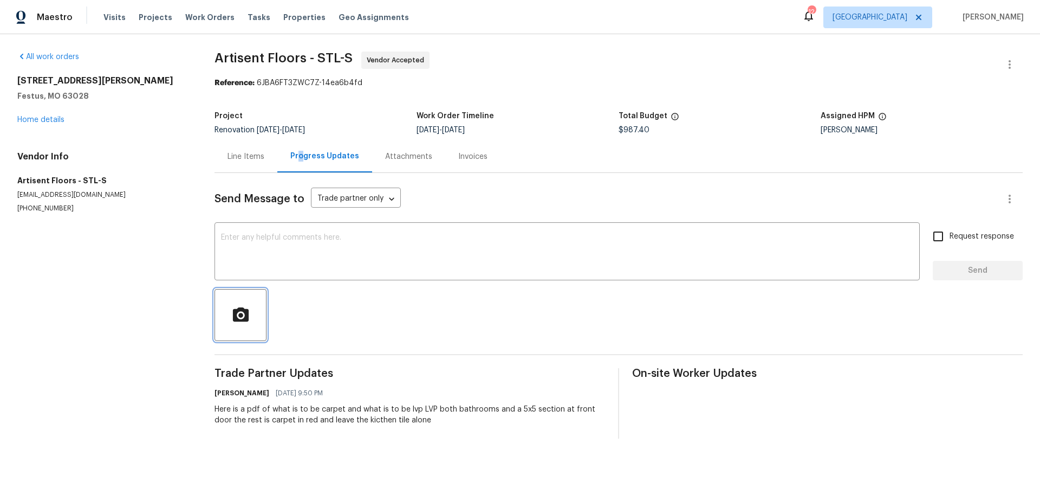
click at [252, 316] on span "button" at bounding box center [240, 315] width 35 height 19
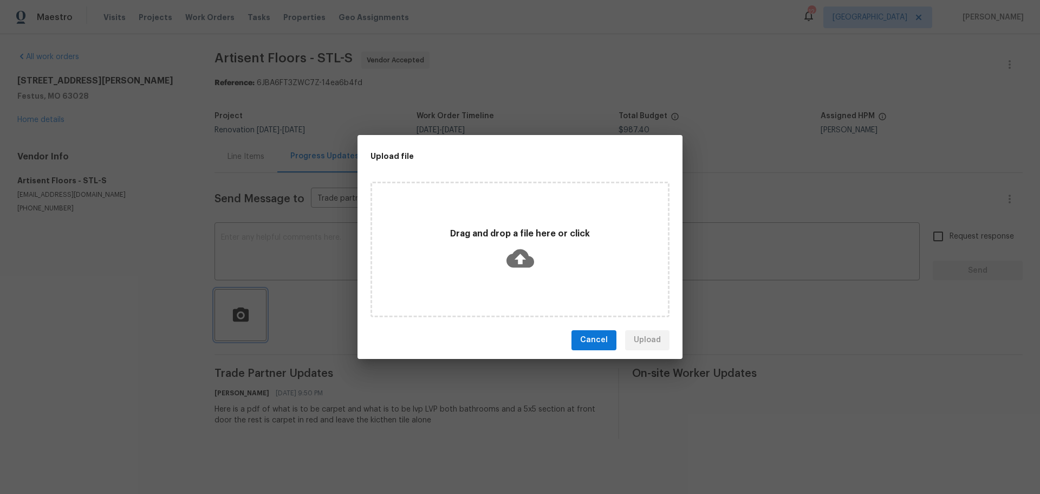
click at [769, 214] on div "Upload file Drag and drop a file here or click Cancel Upload" at bounding box center [520, 247] width 1040 height 494
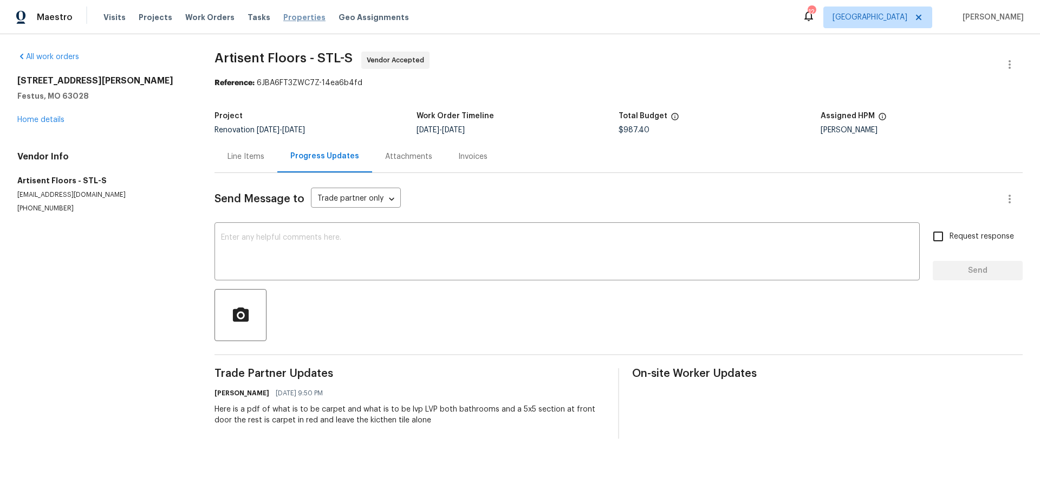
click at [283, 14] on span "Properties" at bounding box center [304, 17] width 42 height 11
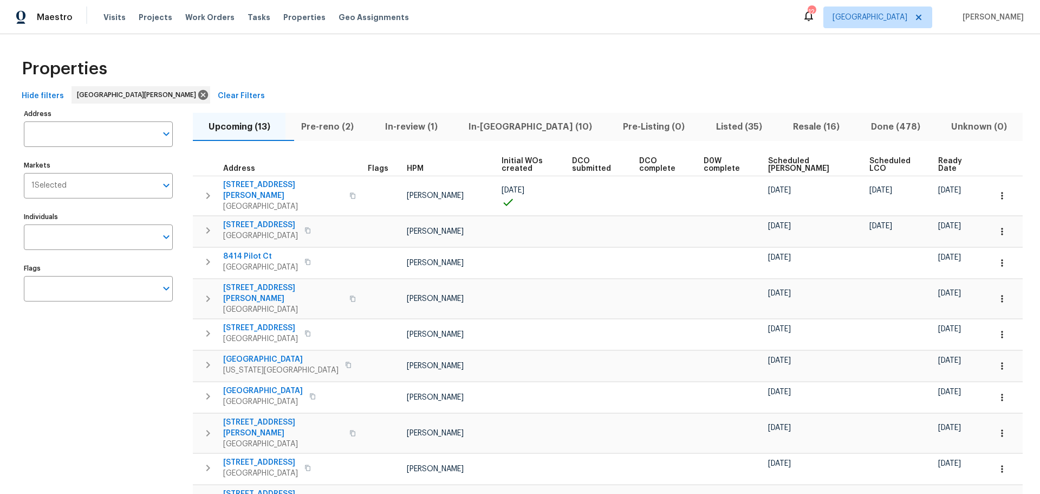
click at [497, 128] on span "In-reno (10)" at bounding box center [529, 126] width 141 height 15
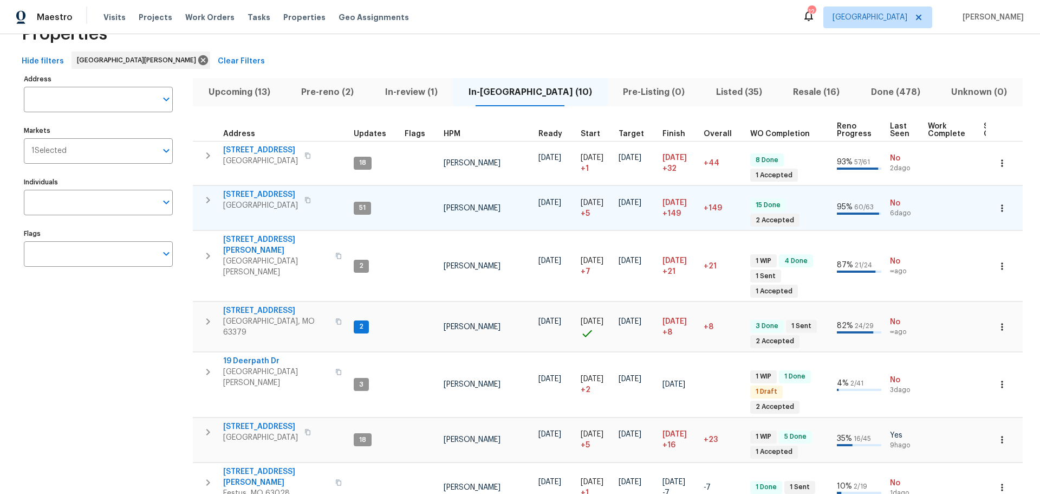
scroll to position [54, 0]
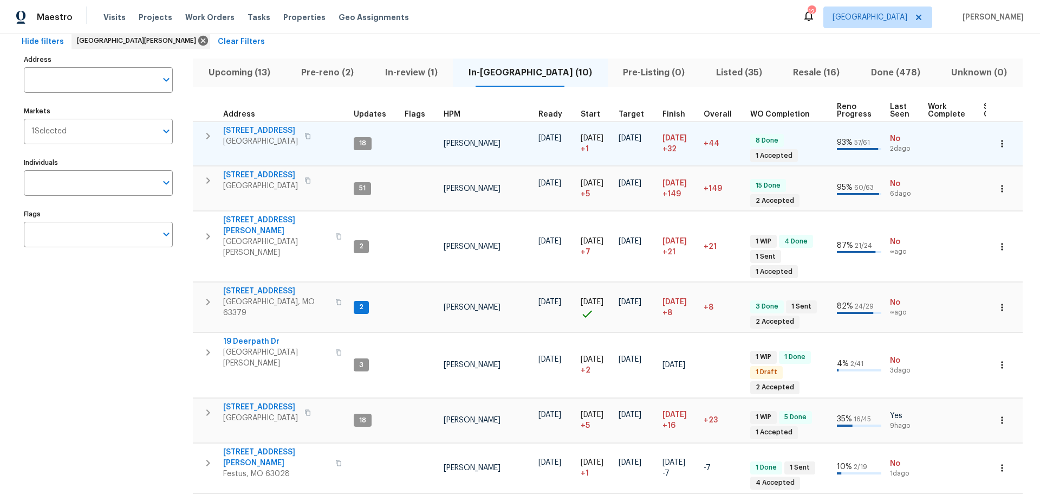
click at [260, 133] on span "[STREET_ADDRESS]" at bounding box center [260, 130] width 75 height 11
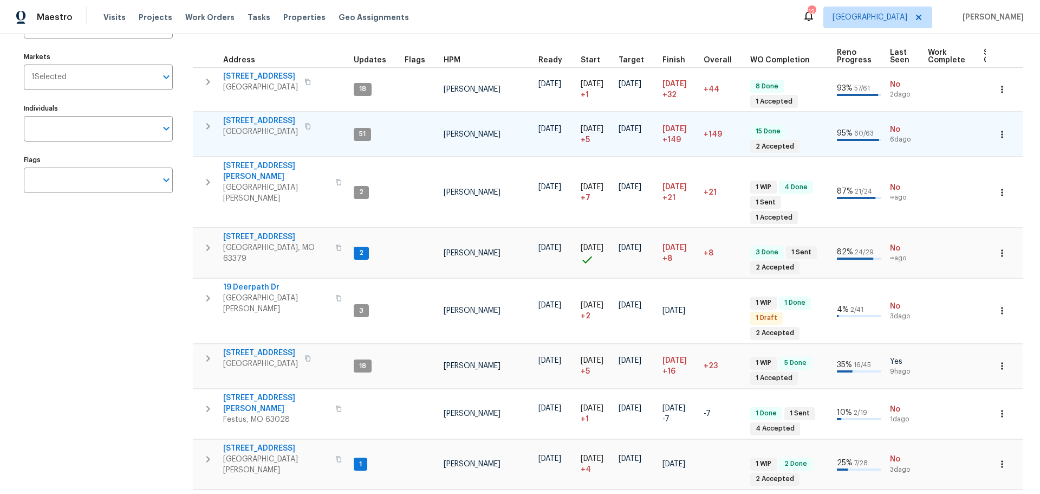
scroll to position [163, 0]
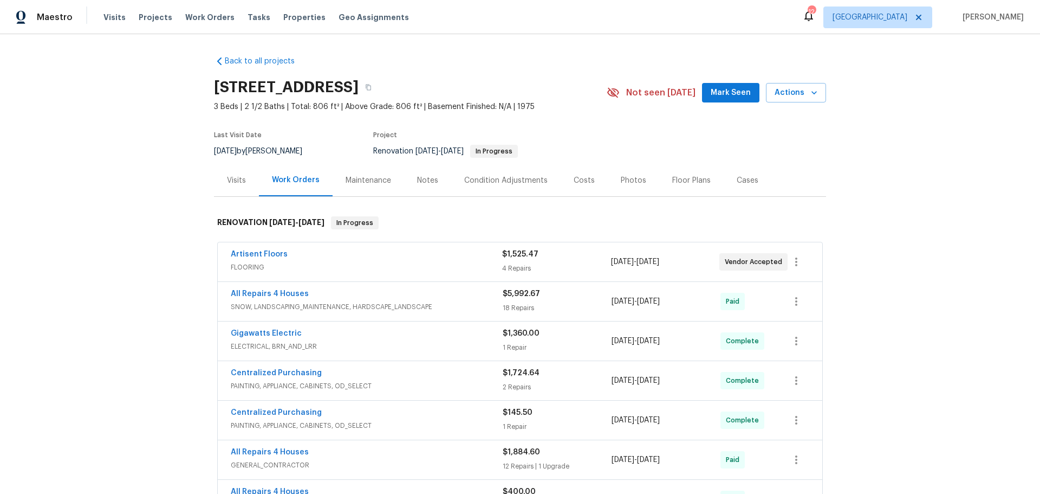
click at [420, 180] on div "Notes" at bounding box center [427, 180] width 21 height 11
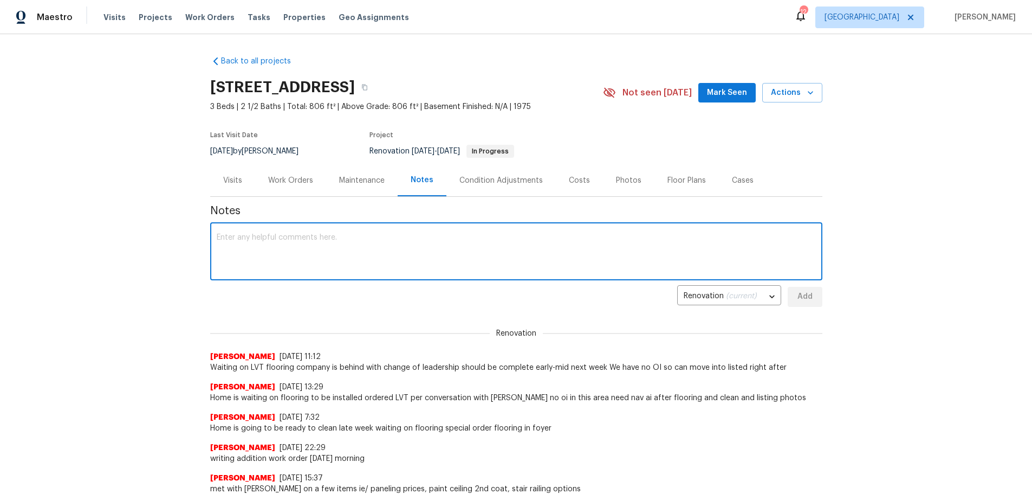
click at [362, 245] on textarea at bounding box center [516, 253] width 599 height 38
type textarea "LVT to be installed [DATE] i will get nav ai and listing photos complete [DATE]"
click at [803, 299] on span "Add" at bounding box center [805, 297] width 17 height 14
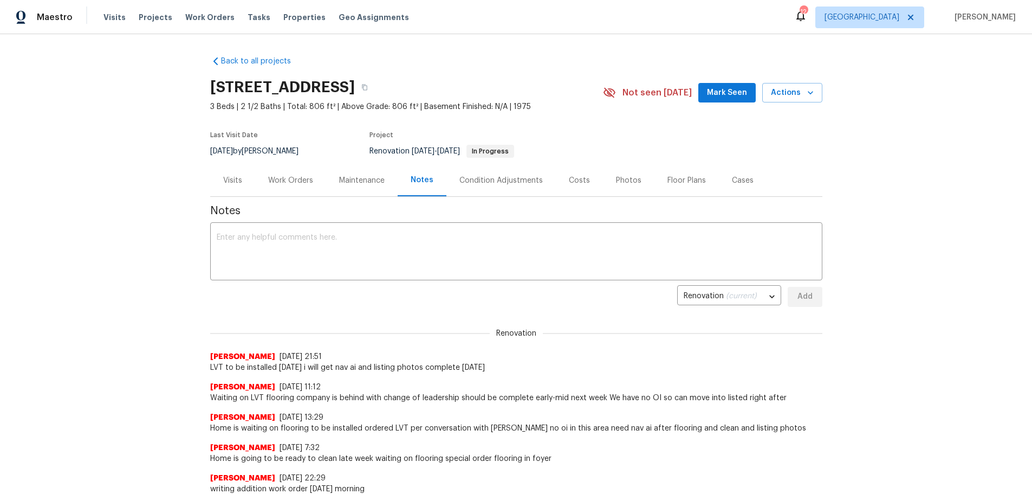
click at [283, 189] on div "Work Orders" at bounding box center [290, 180] width 71 height 32
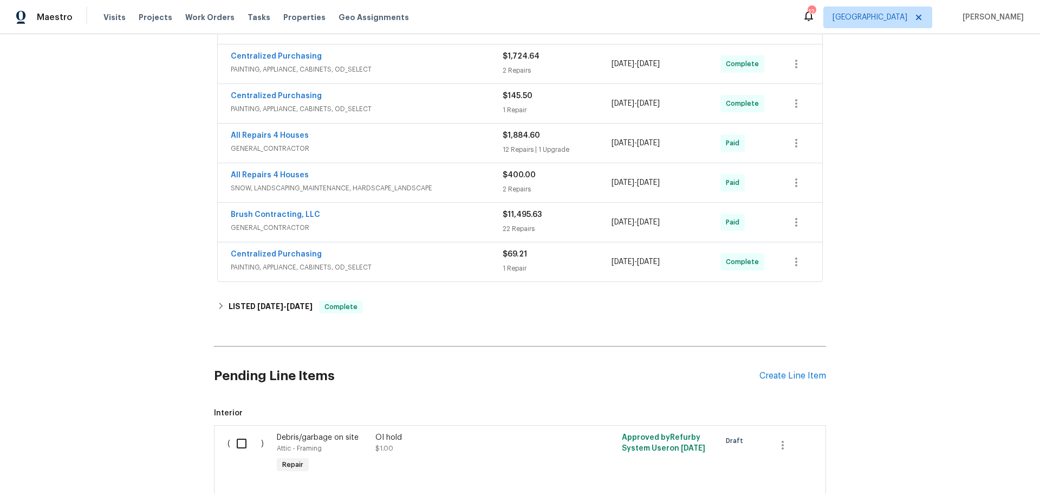
scroll to position [325, 0]
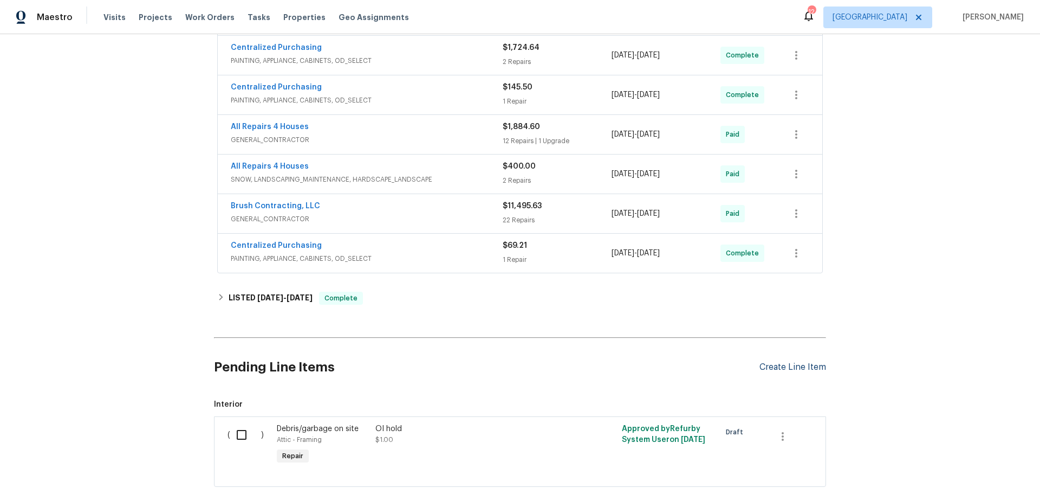
click at [775, 366] on div "Create Line Item" at bounding box center [793, 367] width 67 height 10
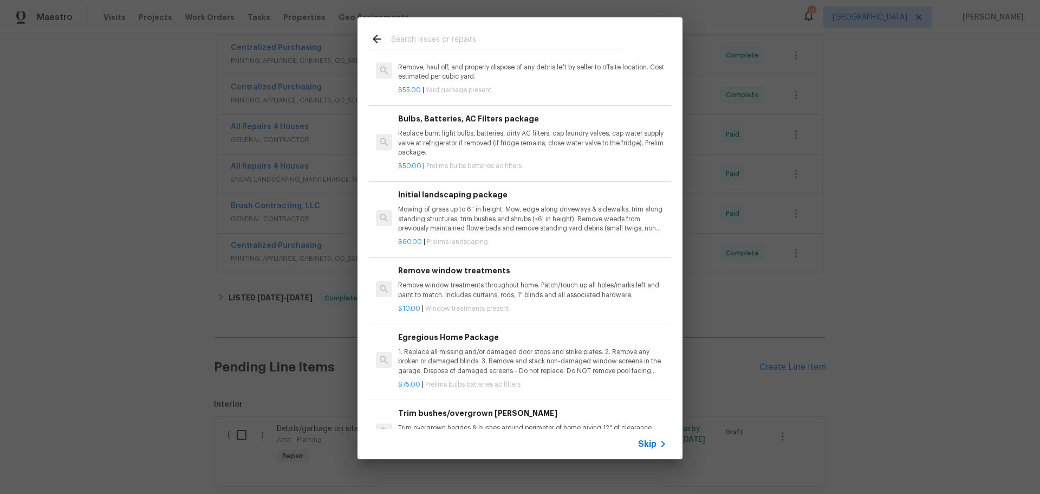
scroll to position [0, 0]
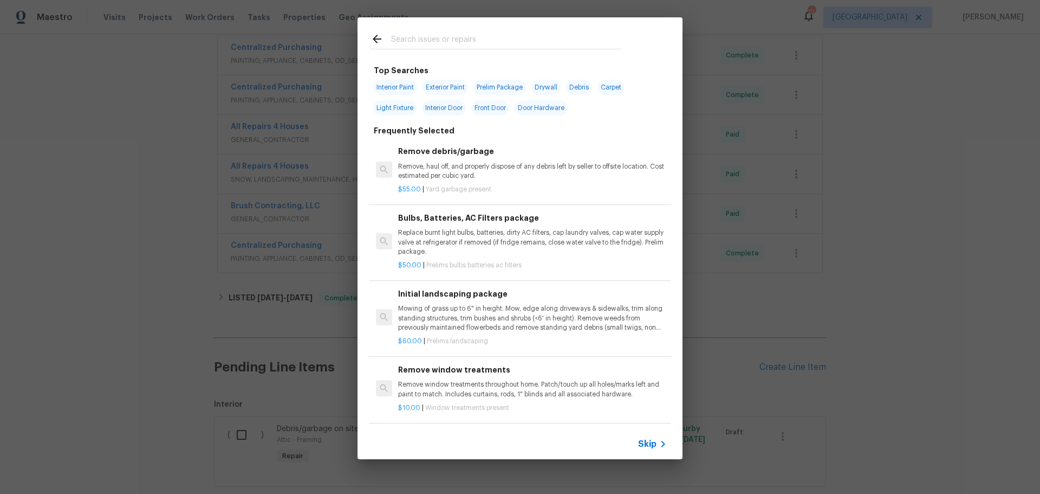
click at [436, 44] on input "text" at bounding box center [506, 41] width 230 height 16
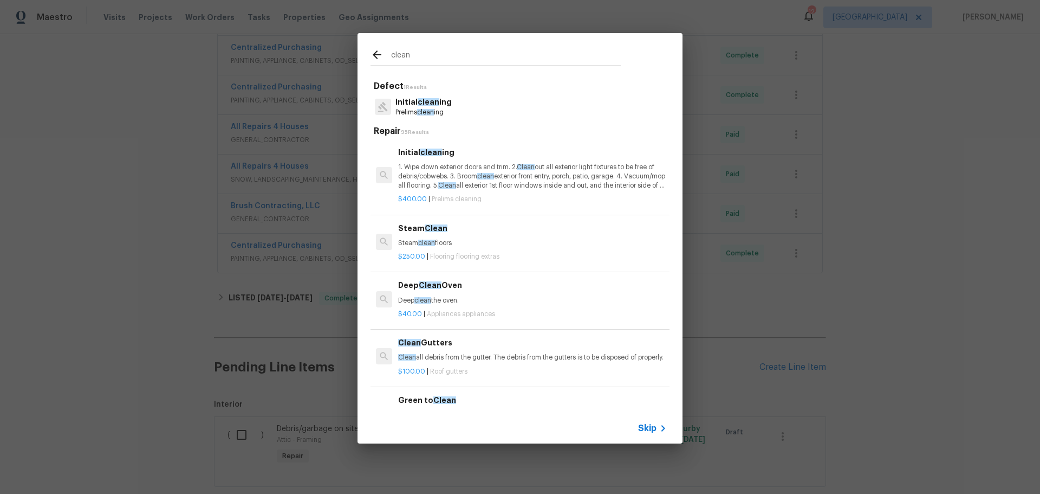
type input "clean"
click at [468, 168] on p "1. Wipe down exterior doors and trim. 2. Clean out all exterior light fixtures …" at bounding box center [532, 177] width 269 height 28
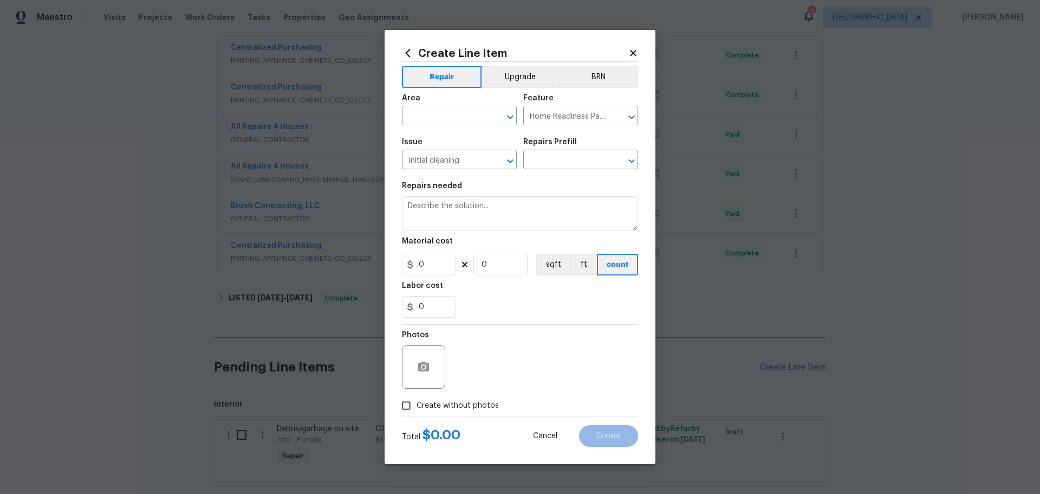
type input "Initial cleaning $400.00"
type textarea "1. Wipe down exterior doors and trim. 2. Clean out all exterior light fixtures …"
type input "400"
type input "1"
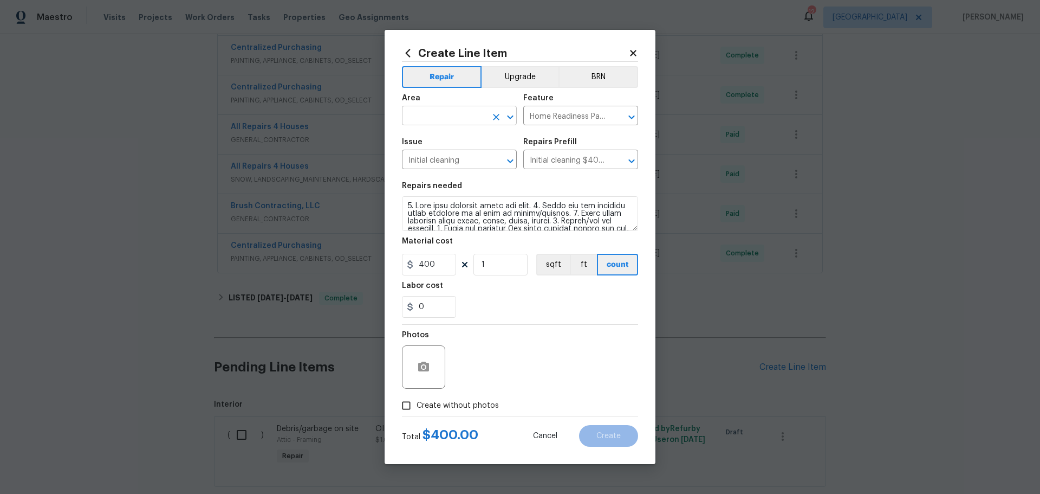
click at [507, 122] on icon "Open" at bounding box center [510, 117] width 13 height 13
type input "c"
click at [469, 161] on li "Interior Overall" at bounding box center [459, 159] width 115 height 18
type input "Interior Overall"
drag, startPoint x: 425, startPoint y: 268, endPoint x: 392, endPoint y: 268, distance: 33.6
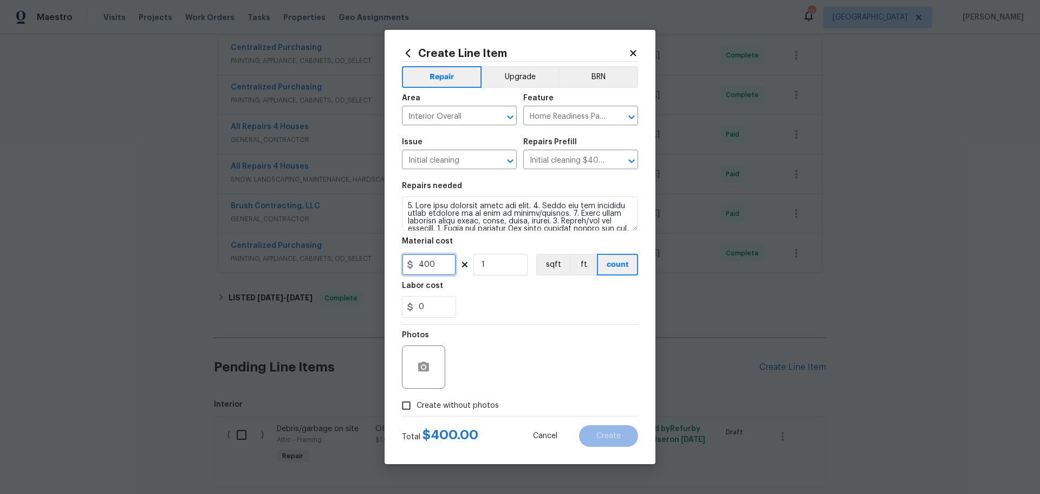
click at [392, 268] on div "Create Line Item Repair Upgrade BRN Area Interior Overall ​ Feature Home Readin…" at bounding box center [520, 247] width 271 height 434
type input "250"
click at [468, 300] on div "0" at bounding box center [520, 307] width 236 height 22
click at [471, 403] on span "Create without photos" at bounding box center [458, 405] width 82 height 11
click at [417, 403] on input "Create without photos" at bounding box center [406, 405] width 21 height 21
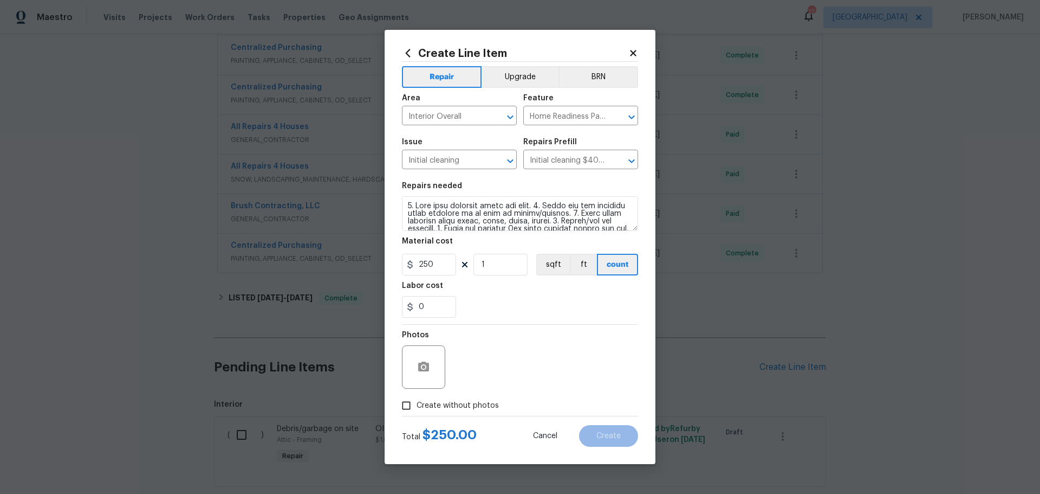
checkbox input "true"
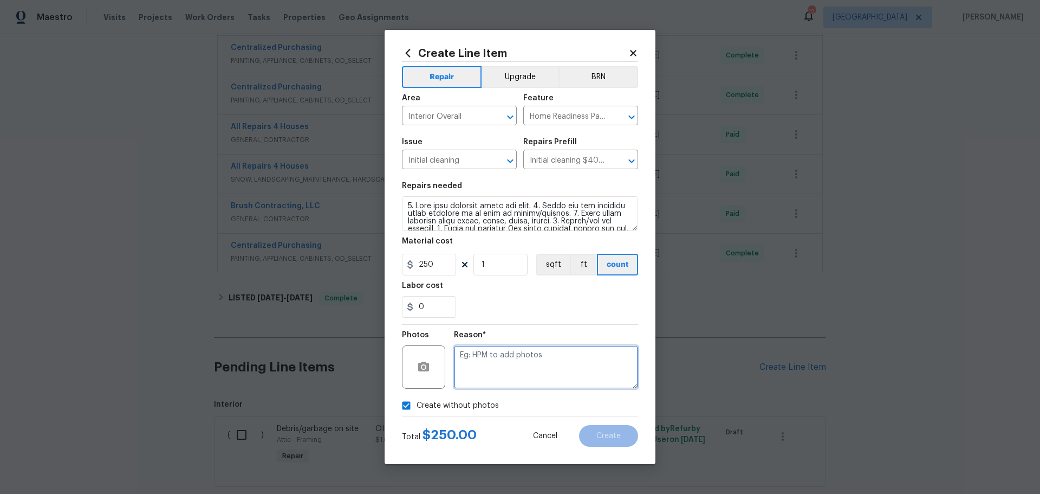
click at [494, 370] on textarea at bounding box center [546, 366] width 184 height 43
type textarea "1"
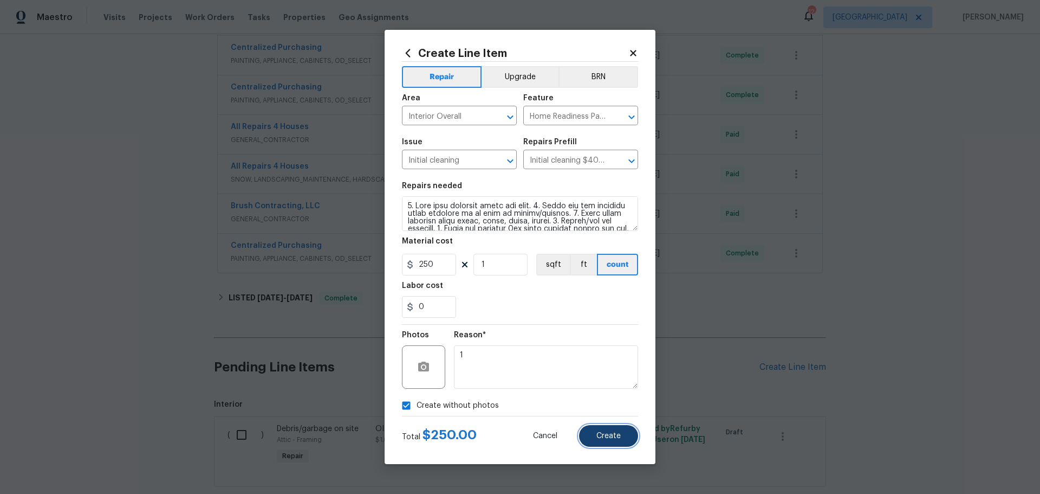
click at [597, 428] on button "Create" at bounding box center [608, 436] width 59 height 22
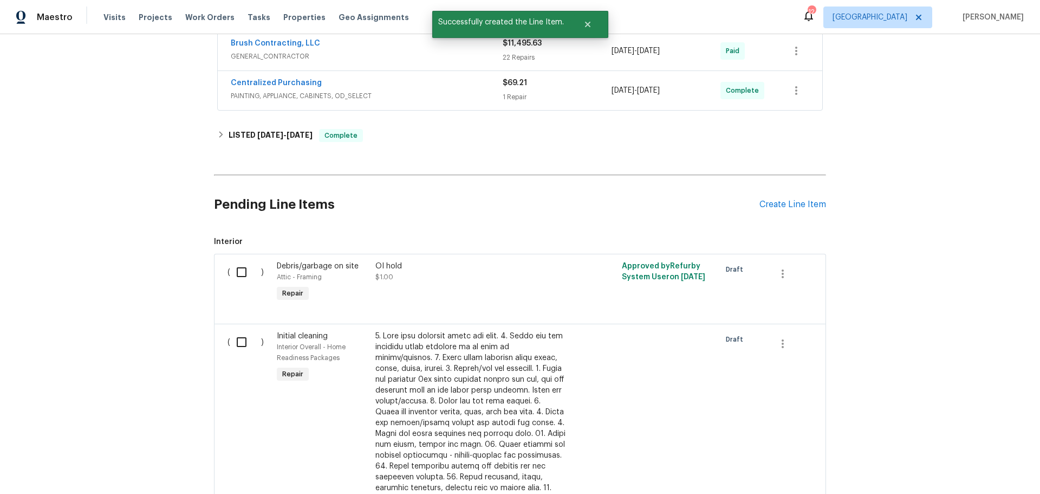
click at [239, 340] on input "checkbox" at bounding box center [245, 342] width 31 height 23
checkbox input "true"
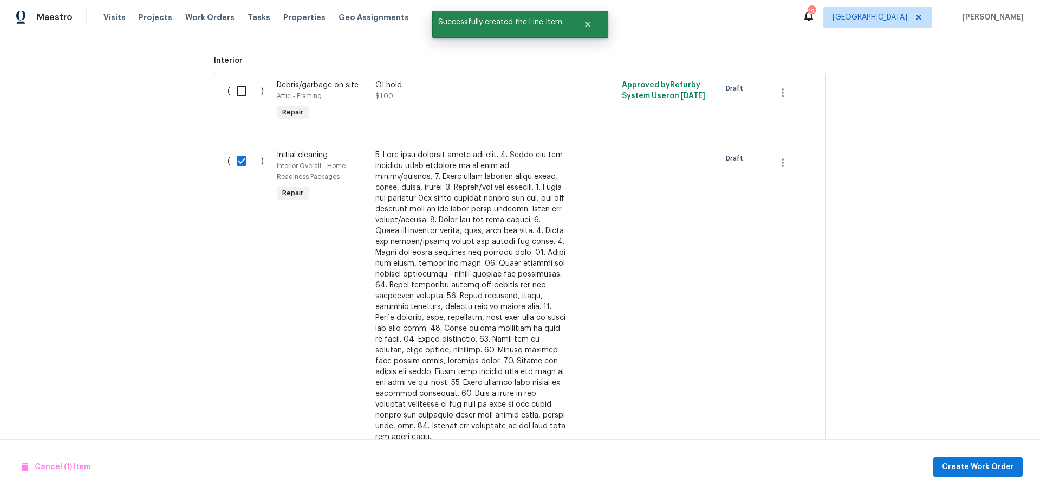
scroll to position [704, 0]
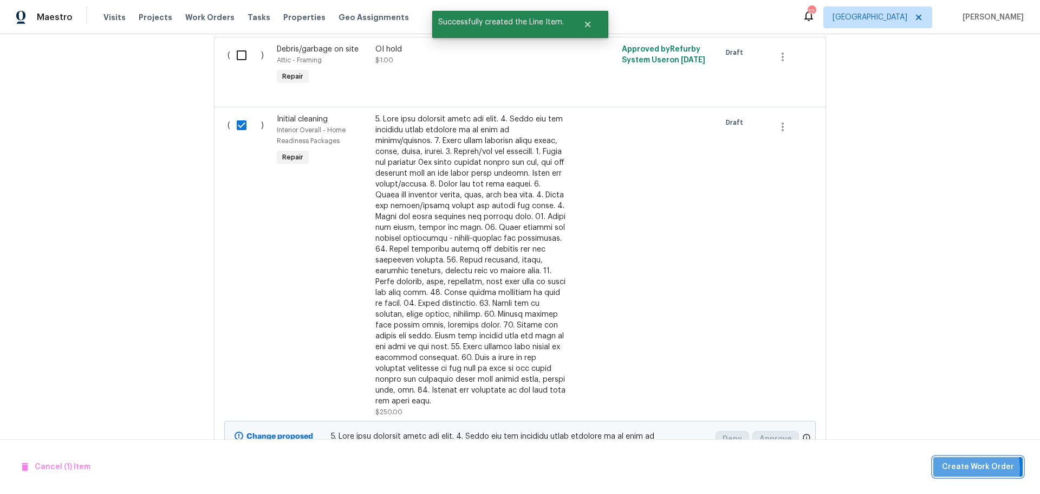
click at [961, 469] on span "Create Work Order" at bounding box center [978, 467] width 72 height 14
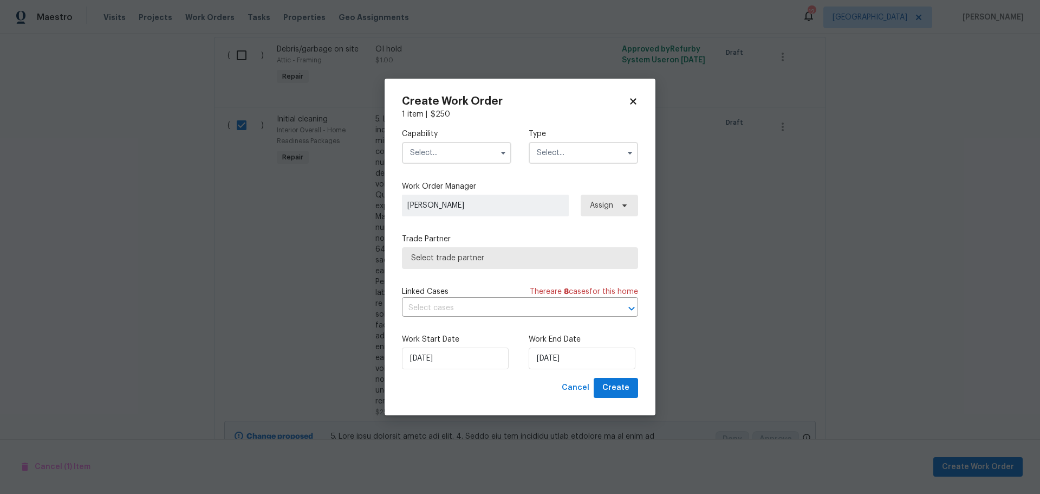
click at [478, 144] on input "text" at bounding box center [456, 153] width 109 height 22
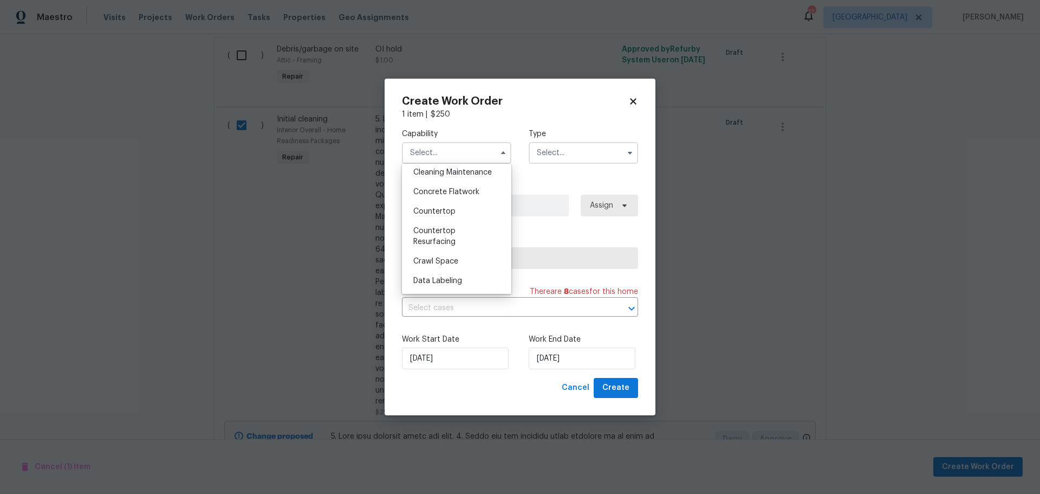
scroll to position [163, 0]
click at [458, 177] on div "Cleaning" at bounding box center [457, 170] width 104 height 20
type input "Cleaning"
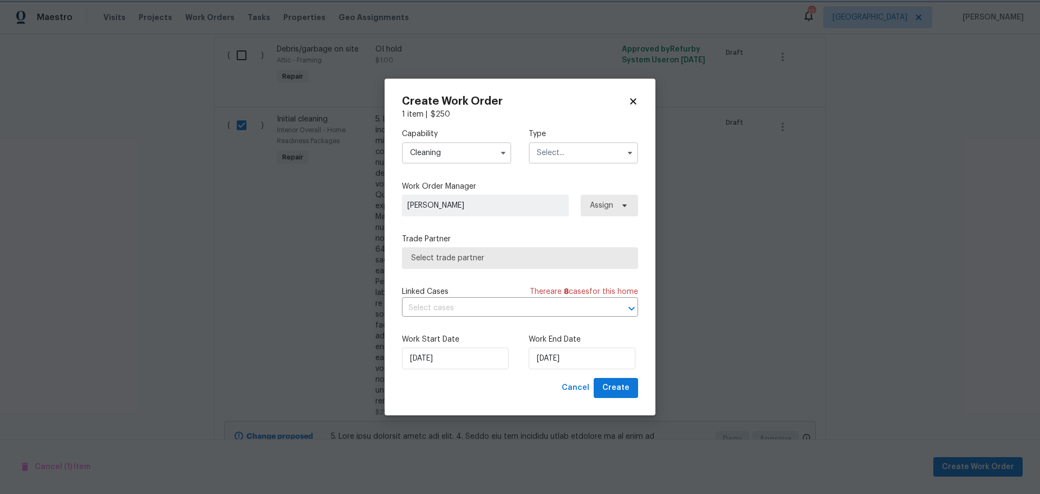
scroll to position [137, 0]
click at [549, 159] on input "text" at bounding box center [583, 153] width 109 height 22
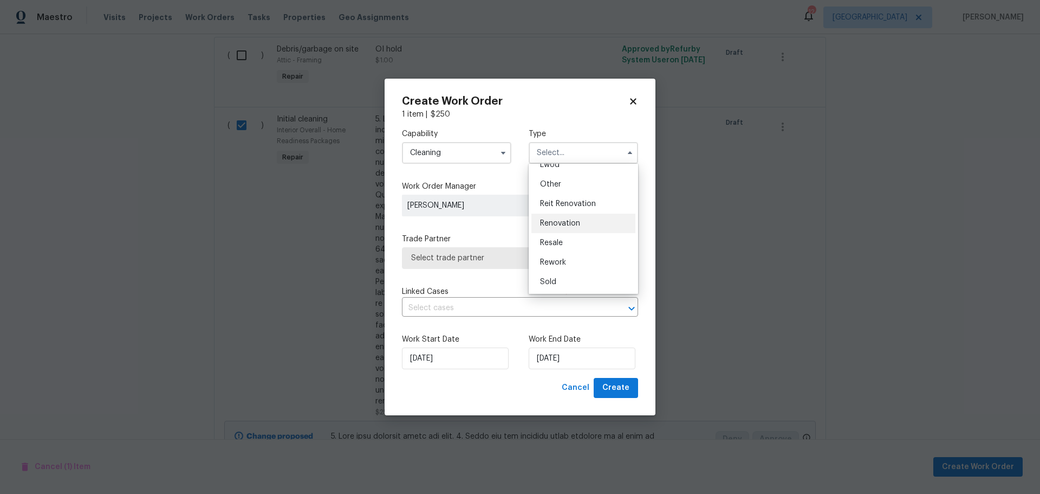
scroll to position [129, 0]
click at [566, 229] on div "Renovation" at bounding box center [584, 223] width 104 height 20
type input "Renovation"
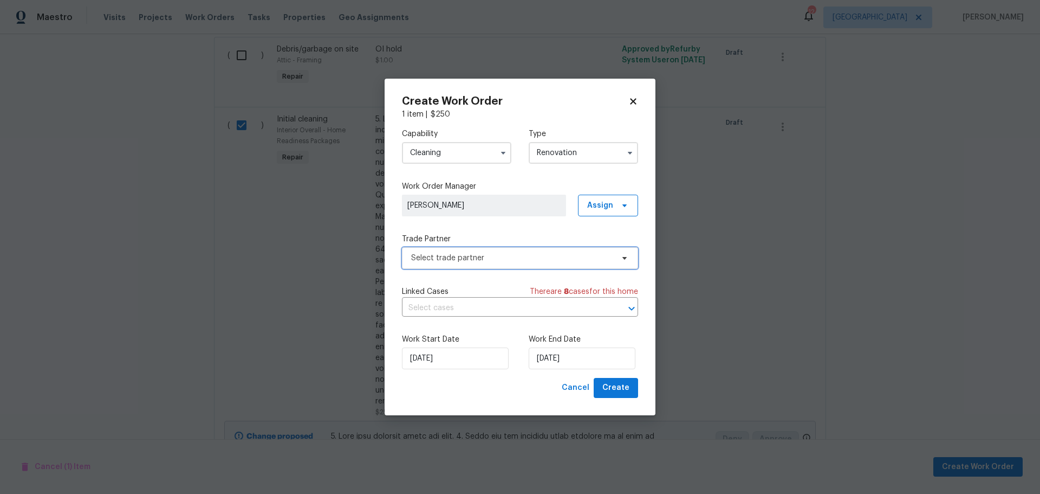
click at [519, 262] on span "Select trade partner" at bounding box center [512, 257] width 202 height 11
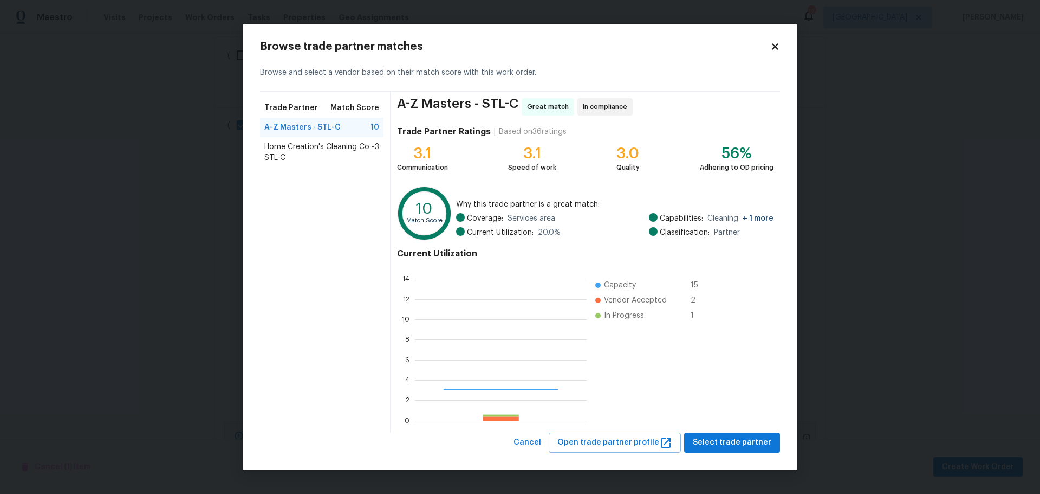
scroll to position [144, 164]
click at [708, 436] on span "Select trade partner" at bounding box center [732, 443] width 79 height 14
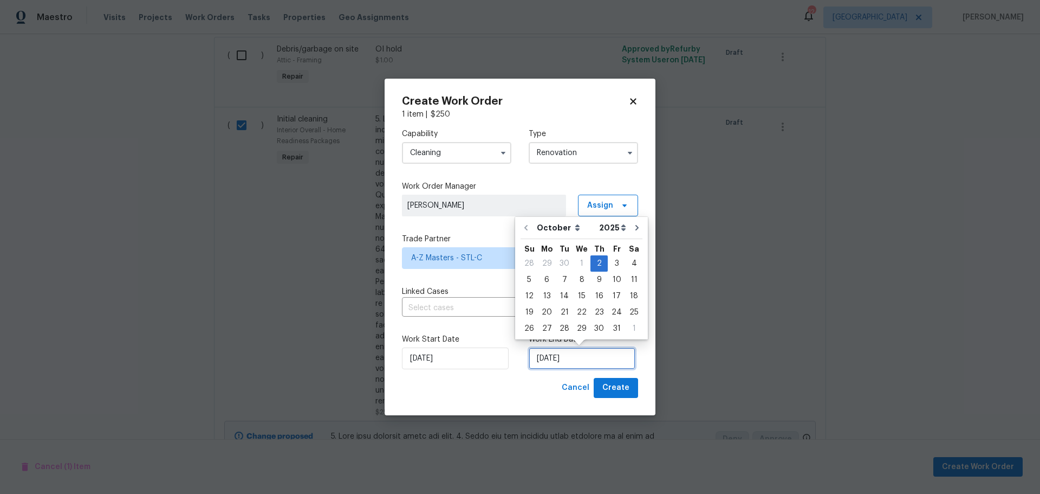
click at [566, 357] on input "[DATE]" at bounding box center [582, 358] width 107 height 22
click at [548, 276] on div "6" at bounding box center [547, 279] width 18 height 15
type input "[DATE]"
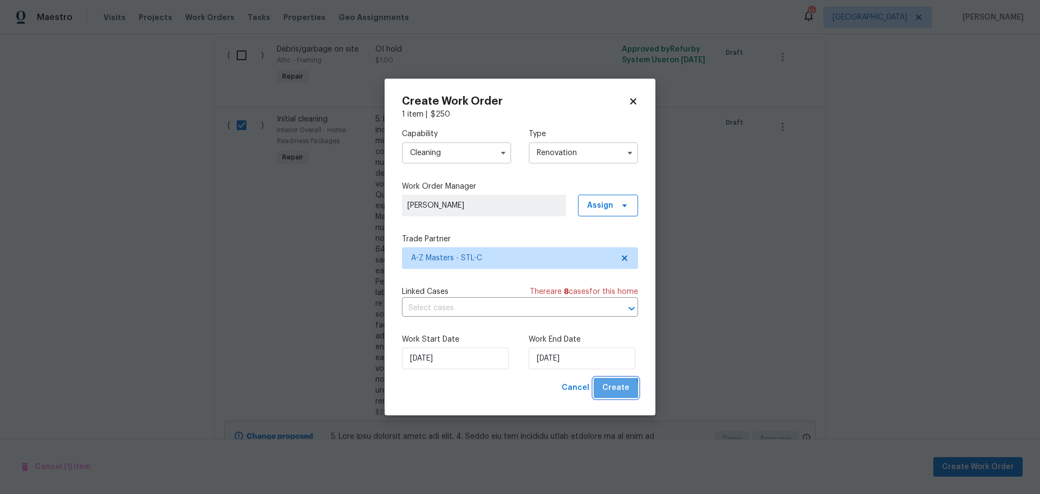
click at [614, 389] on span "Create" at bounding box center [616, 388] width 27 height 14
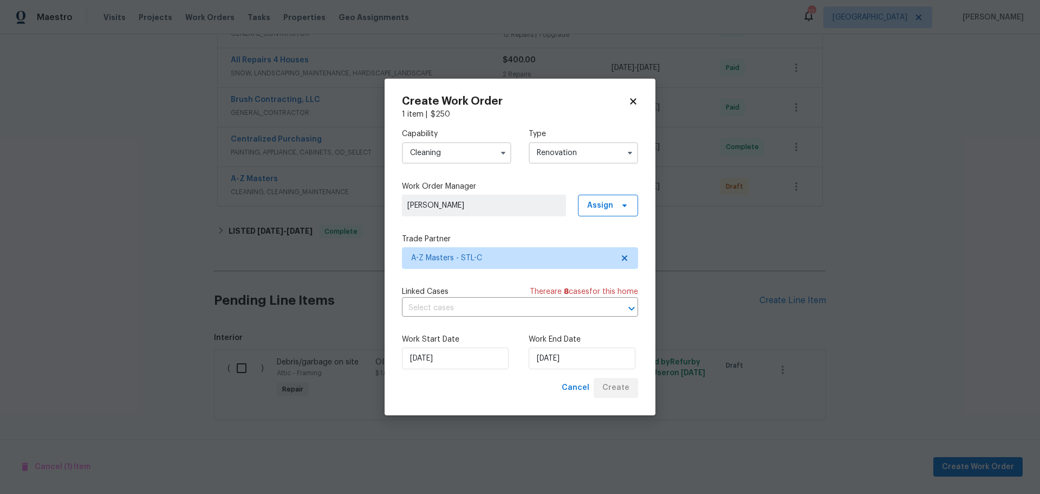
scroll to position [439, 0]
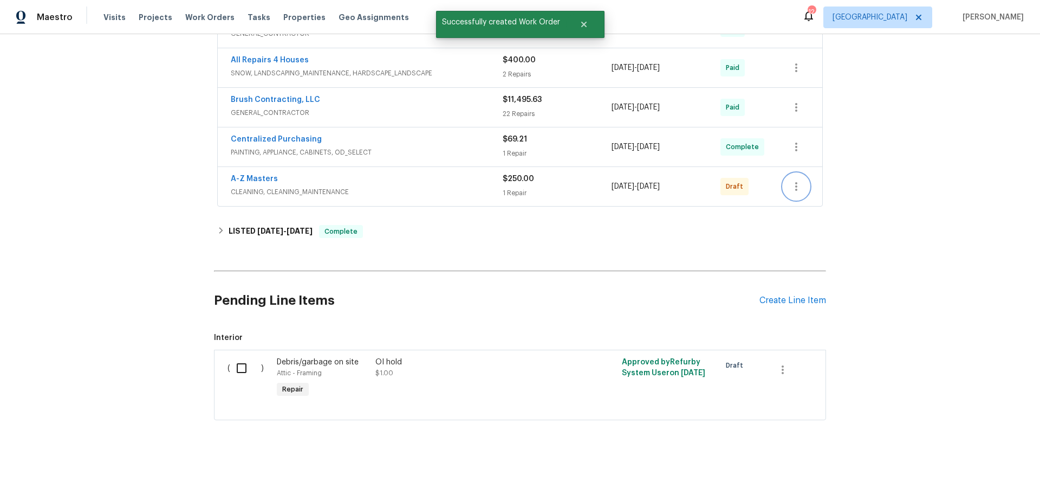
click at [795, 187] on button "button" at bounding box center [797, 186] width 26 height 26
click at [819, 198] on li "Confirm and Send to Vendor" at bounding box center [840, 196] width 121 height 18
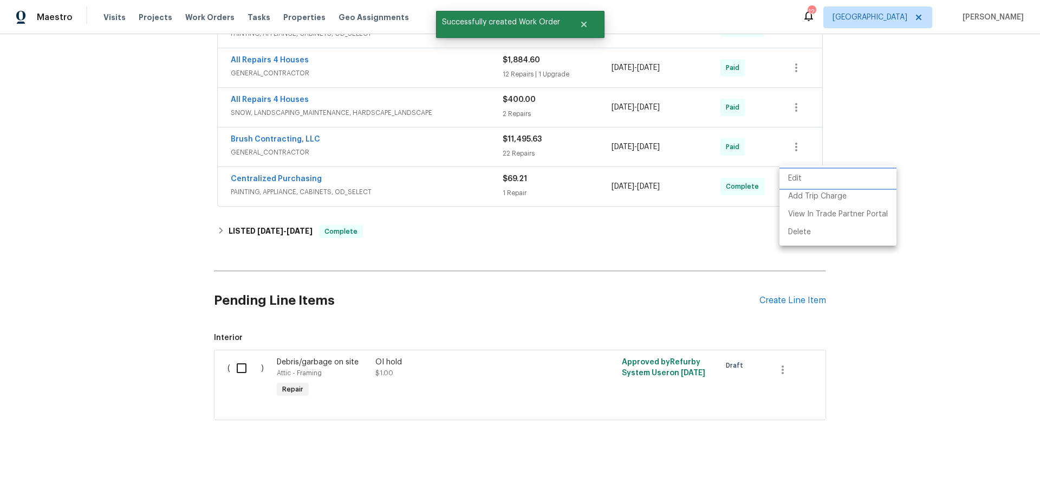
scroll to position [123, 0]
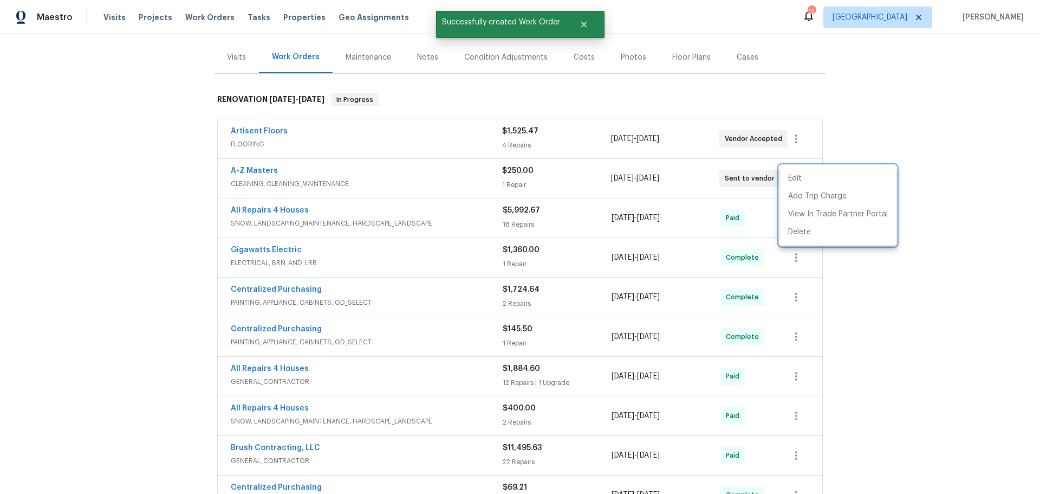
drag, startPoint x: 988, startPoint y: 100, endPoint x: 863, endPoint y: 118, distance: 126.4
click at [986, 100] on div at bounding box center [520, 247] width 1040 height 494
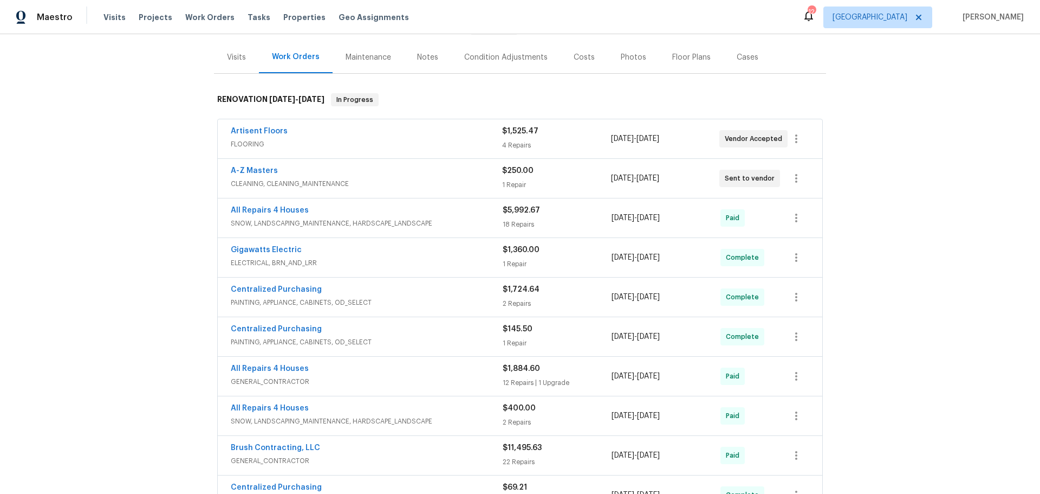
click at [251, 164] on div "A-Z Masters CLEANING, CLEANING_MAINTENANCE $250.00 1 Repair [DATE] - [DATE] Sen…" at bounding box center [520, 178] width 605 height 39
click at [251, 165] on div "A-Z Masters CLEANING, CLEANING_MAINTENANCE $250.00 1 Repair [DATE] - [DATE] Sen…" at bounding box center [520, 178] width 605 height 39
click at [251, 171] on link "A-Z Masters" at bounding box center [254, 171] width 47 height 8
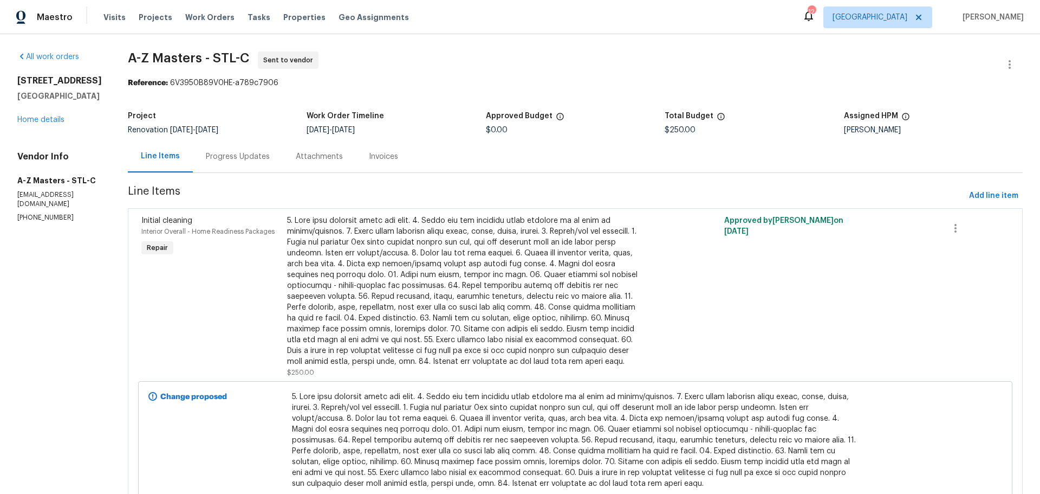
click at [206, 152] on div "Progress Updates" at bounding box center [238, 156] width 64 height 11
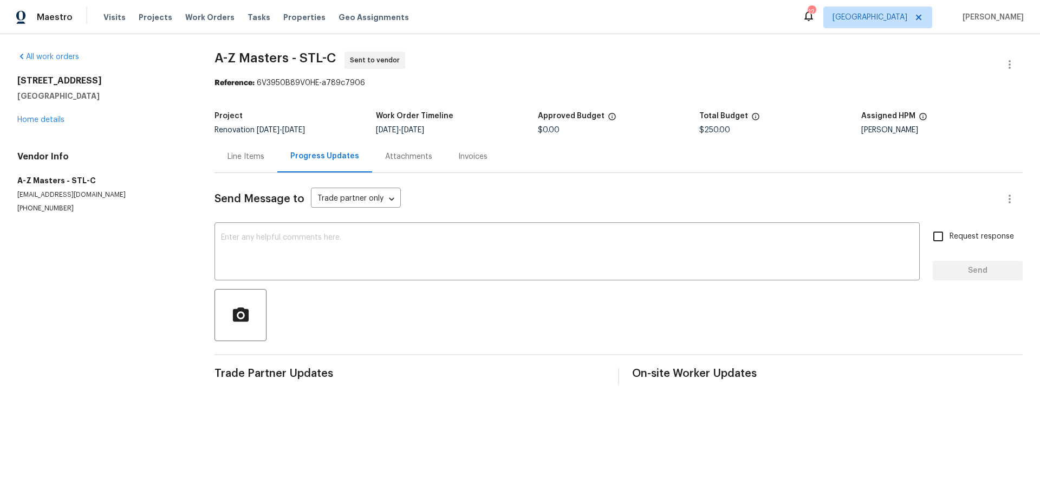
click at [230, 169] on div "Line Items" at bounding box center [246, 156] width 63 height 32
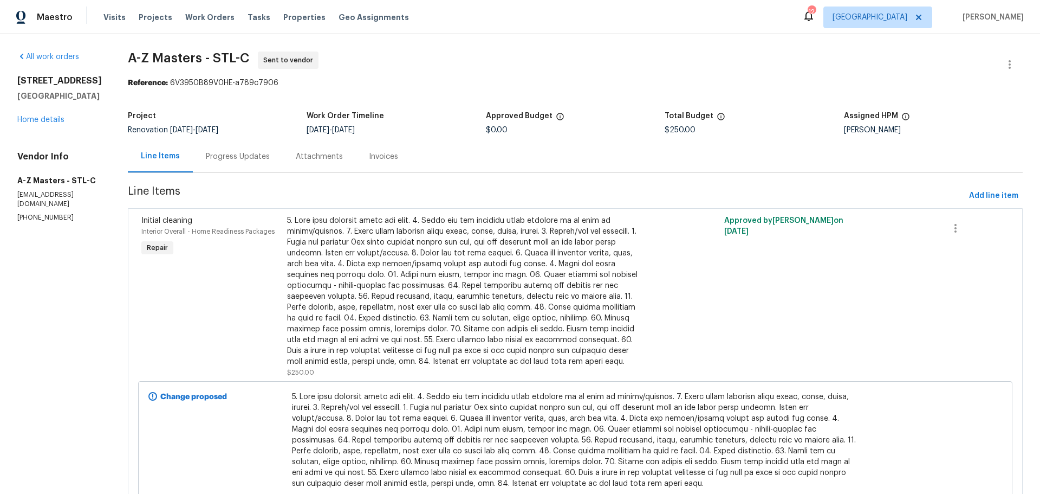
click at [296, 153] on div "Attachments" at bounding box center [319, 156] width 47 height 11
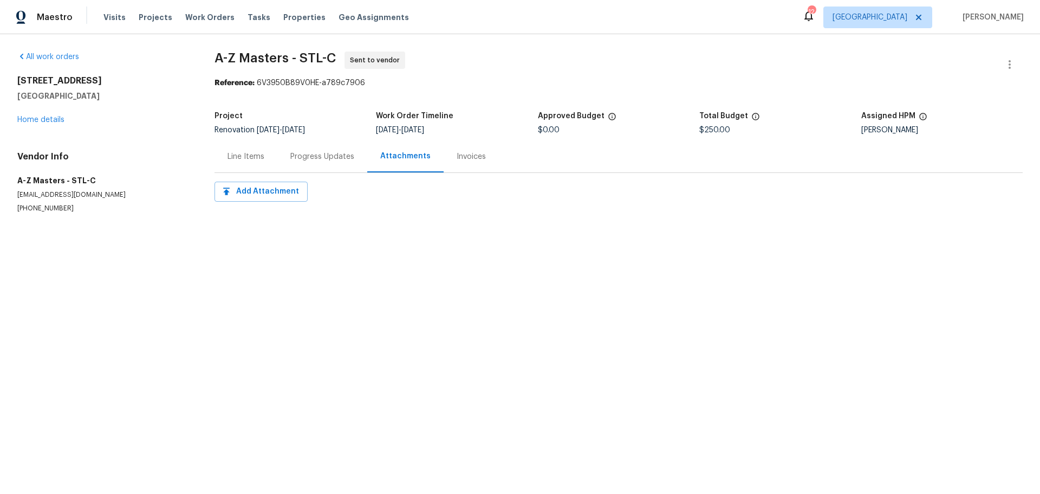
click at [303, 155] on div "Progress Updates" at bounding box center [322, 156] width 64 height 11
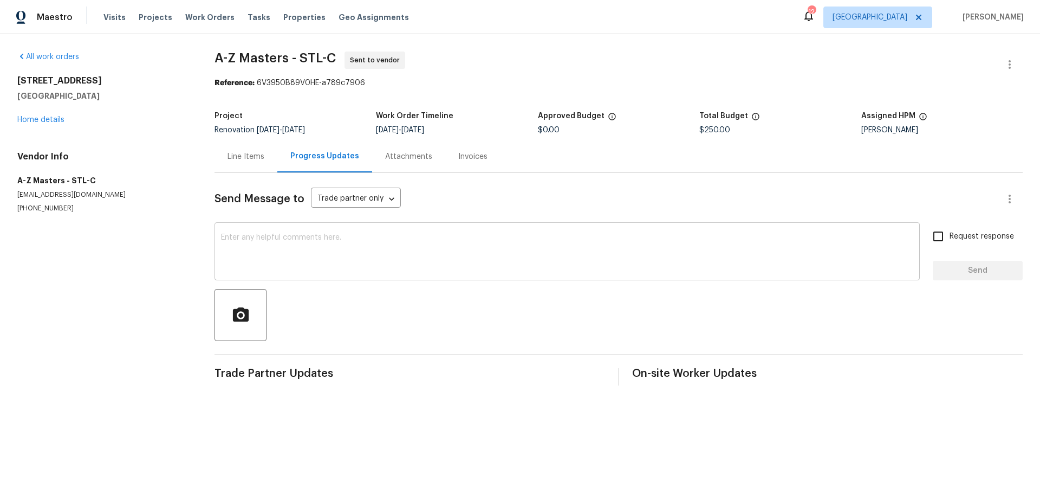
click at [290, 247] on textarea at bounding box center [567, 253] width 692 height 38
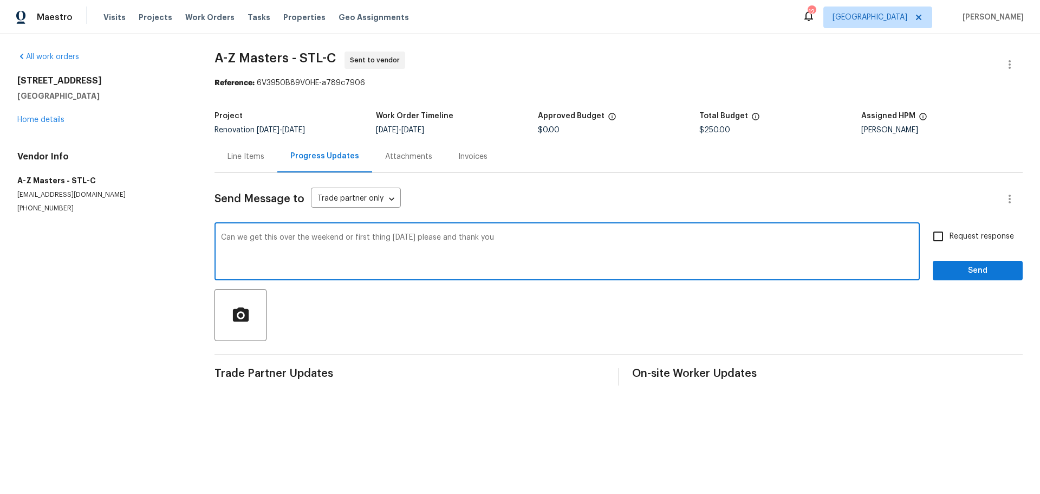
type textarea "Can we get this over the weekend or first thing [DATE] please and thank you"
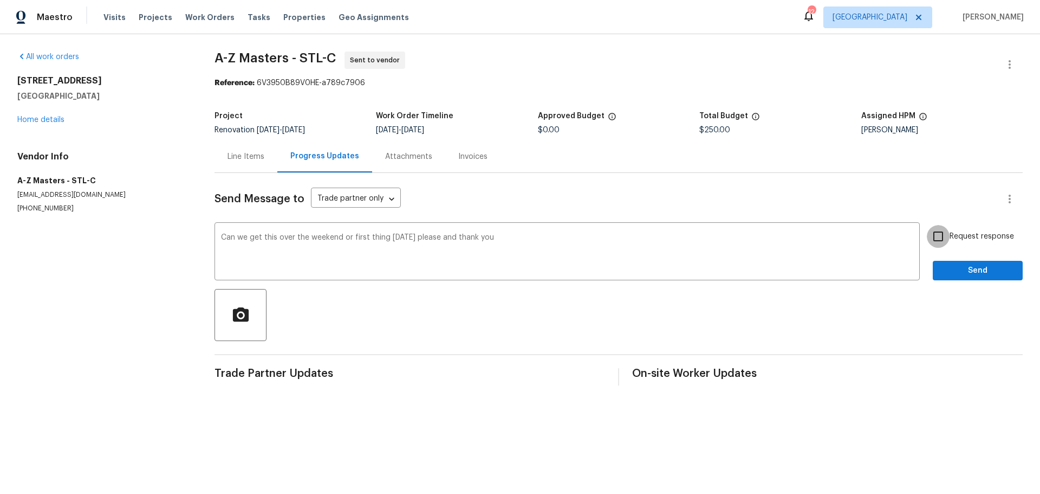
click at [935, 241] on input "Request response" at bounding box center [938, 236] width 23 height 23
checkbox input "true"
click at [949, 270] on span "Send" at bounding box center [978, 271] width 73 height 14
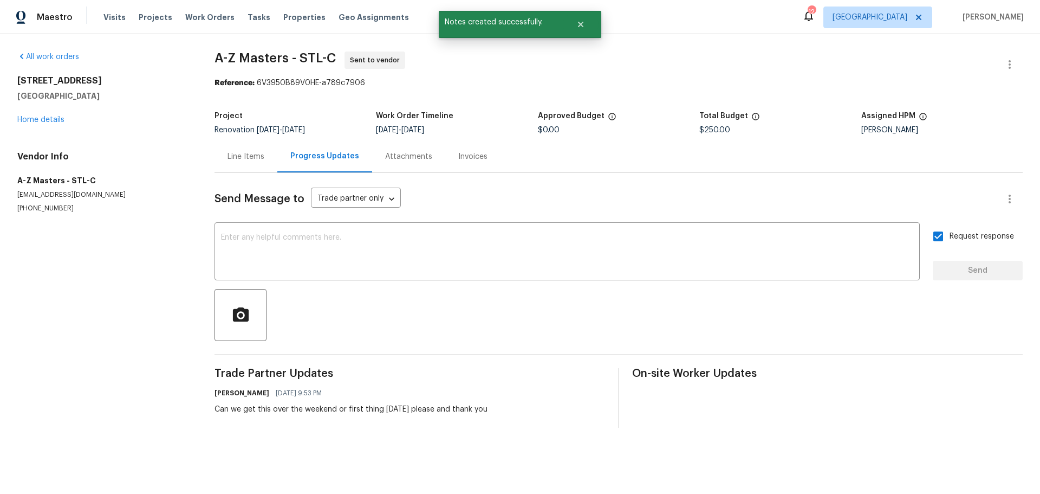
click at [55, 125] on div "All work orders [STREET_ADDRESS] Home details Vendor Info A-Z Masters - STL-C […" at bounding box center [102, 131] width 171 height 161
click at [50, 114] on div "[STREET_ADDRESS] Home details" at bounding box center [102, 100] width 171 height 50
click at [50, 120] on link "Home details" at bounding box center [40, 120] width 47 height 8
